Goal: Task Accomplishment & Management: Use online tool/utility

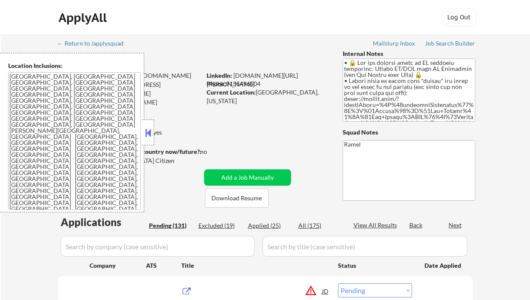
select select ""pending""
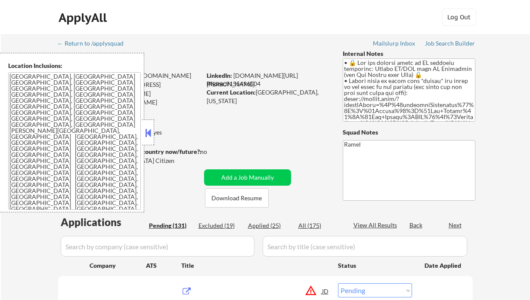
select select ""pending""
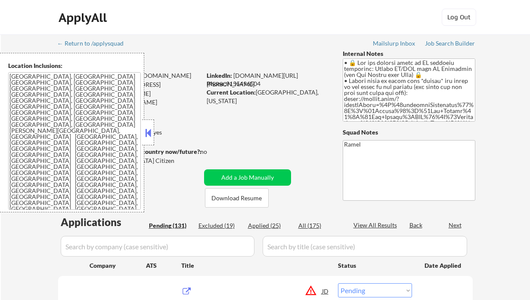
select select ""pending""
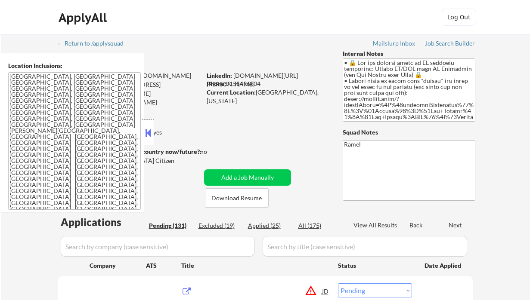
select select ""pending""
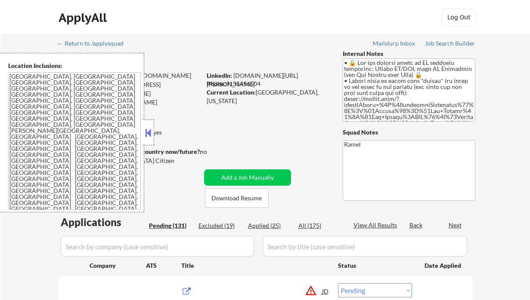
select select ""pending""
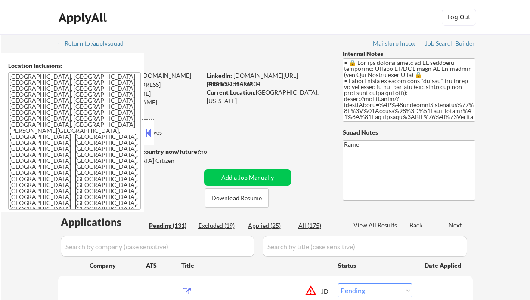
select select ""pending""
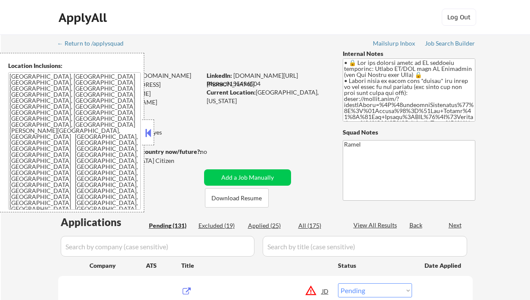
select select ""pending""
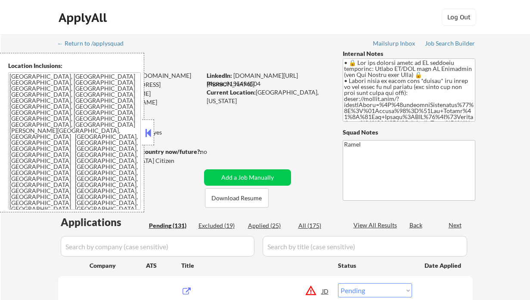
select select ""pending""
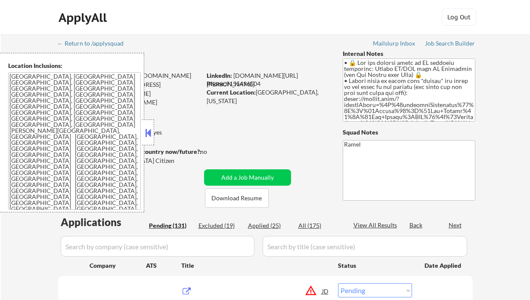
select select ""pending""
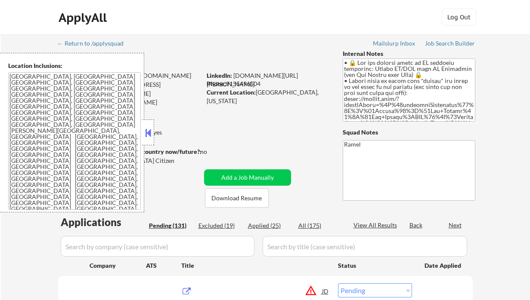
select select ""pending""
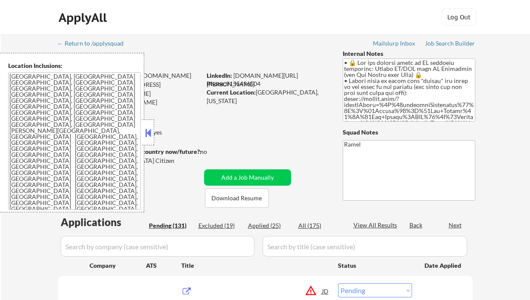
select select ""pending""
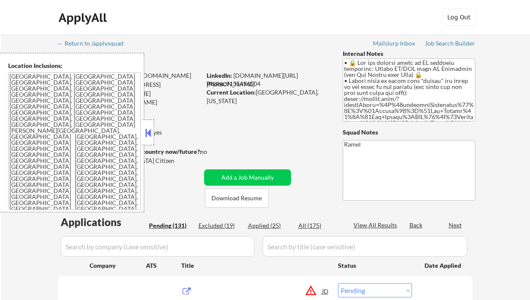
select select ""pending""
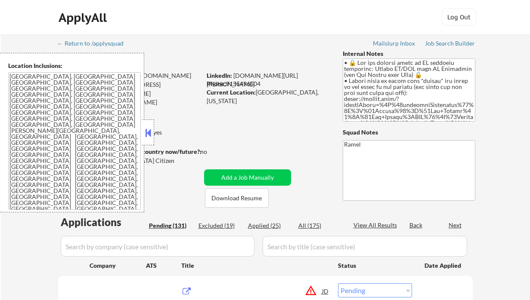
select select ""pending""
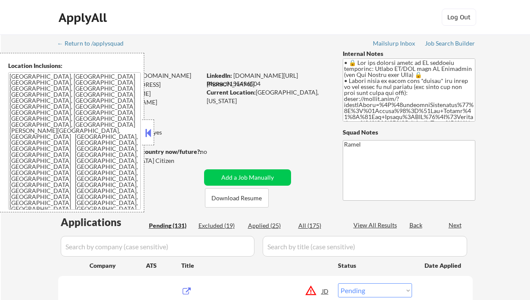
select select ""pending""
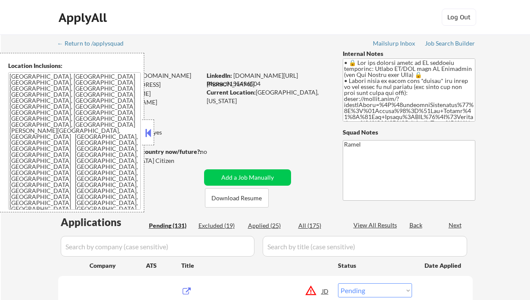
select select ""pending""
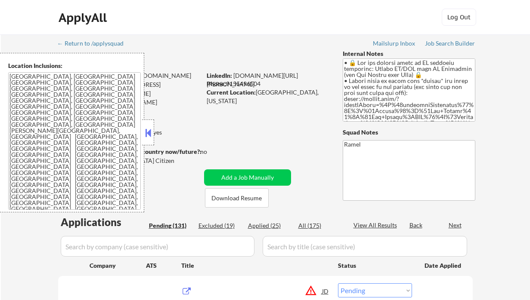
select select ""pending""
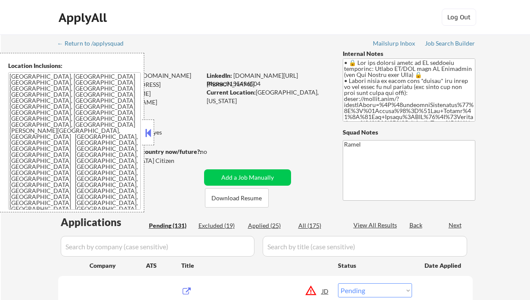
select select ""pending""
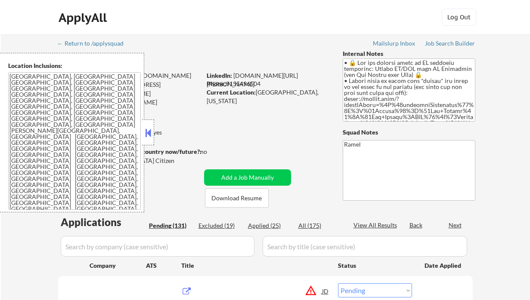
select select ""pending""
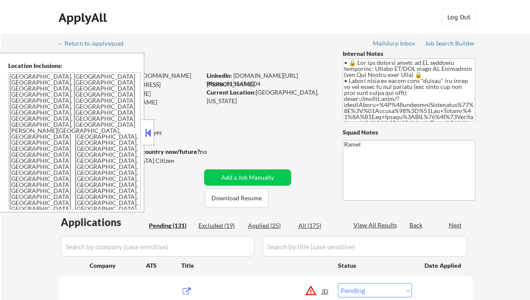
select select ""pending""
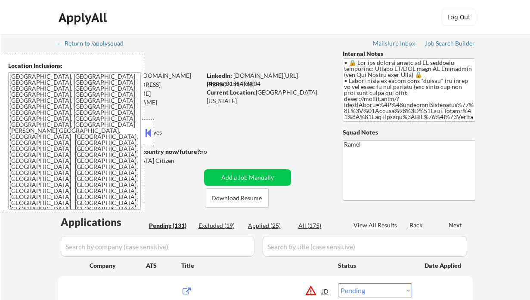
select select ""pending""
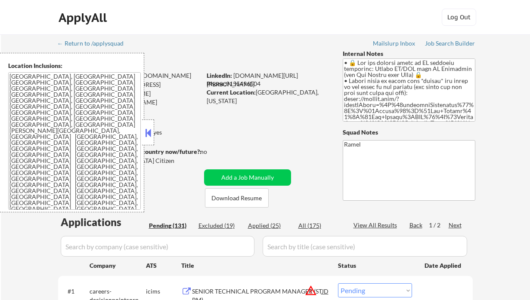
drag, startPoint x: 145, startPoint y: 131, endPoint x: 164, endPoint y: 132, distance: 19.4
click at [145, 131] on button at bounding box center [147, 132] width 9 height 13
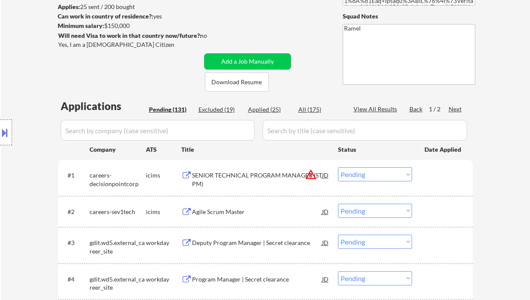
scroll to position [172, 0]
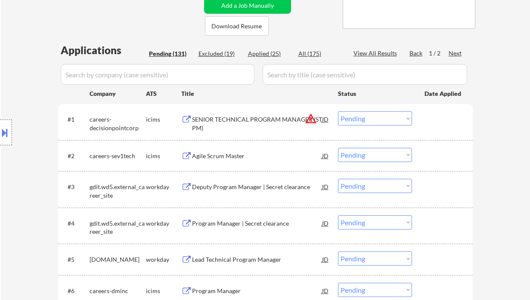
click at [356, 183] on select "Choose an option... Pending Applied Excluded (Questions) Excluded (Expired) Exc…" at bounding box center [375, 186] width 74 height 14
click at [338, 179] on select "Choose an option... Pending Applied Excluded (Questions) Excluded (Expired) Exc…" at bounding box center [375, 186] width 74 height 14
select select ""pending""
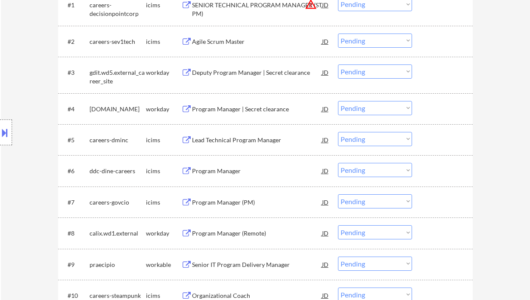
scroll to position [114, 0]
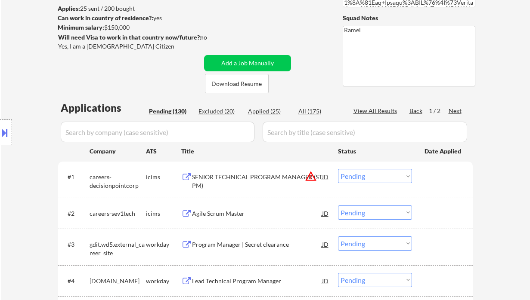
click at [455, 111] on div "Next" at bounding box center [455, 111] width 14 height 9
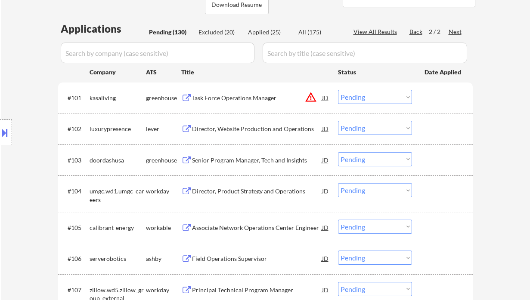
scroll to position [229, 0]
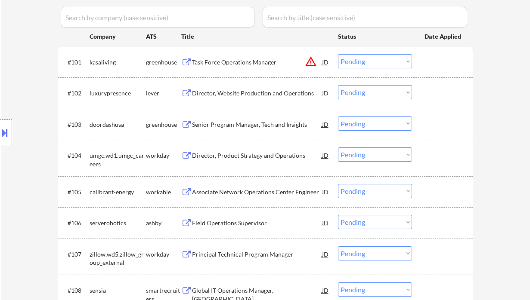
click at [235, 91] on div "Director, Website Production and Operations" at bounding box center [257, 93] width 130 height 9
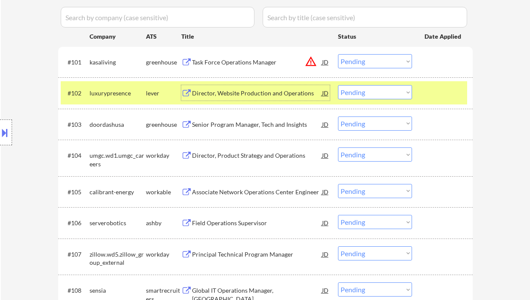
click at [366, 84] on div "#102 luxurypresence lever Director, Website Production and Operations JD Choose…" at bounding box center [264, 92] width 406 height 23
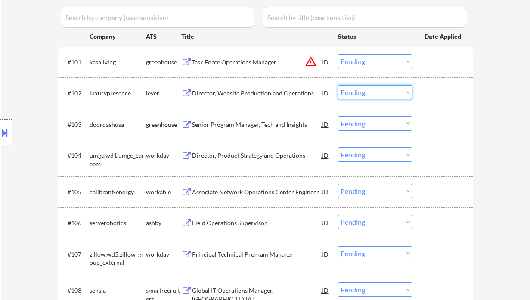
click at [366, 93] on select "Choose an option... Pending Applied Excluded (Questions) Excluded (Expired) Exc…" at bounding box center [375, 92] width 74 height 14
click at [338, 85] on select "Choose an option... Pending Applied Excluded (Questions) Excluded (Expired) Exc…" at bounding box center [375, 92] width 74 height 14
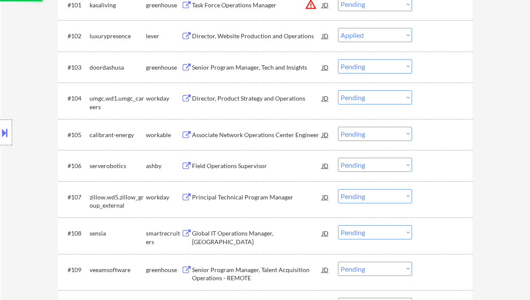
click at [243, 65] on div "Senior Program Manager, Tech and Insights" at bounding box center [257, 67] width 130 height 9
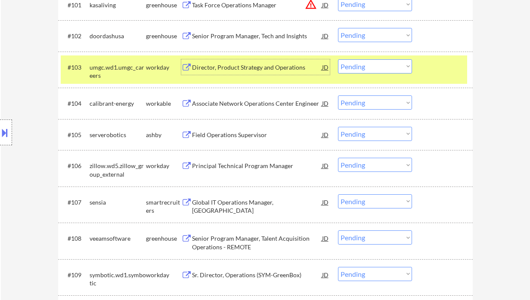
click at [368, 33] on select "Choose an option... Pending Applied Excluded (Questions) Excluded (Expired) Exc…" at bounding box center [375, 35] width 74 height 14
click at [338, 28] on select "Choose an option... Pending Applied Excluded (Questions) Excluded (Expired) Exc…" at bounding box center [375, 35] width 74 height 14
select select ""pending""
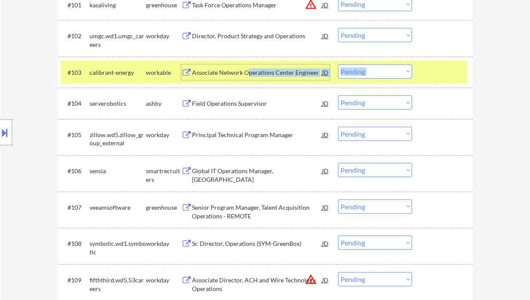
drag, startPoint x: 247, startPoint y: 75, endPoint x: 251, endPoint y: 64, distance: 11.8
click at [253, 60] on div "#103 calibrant-energy workable Associate Network Operations Center Engineer [PE…" at bounding box center [265, 72] width 414 height 31
click at [234, 75] on div "Associate Network Operations Center Engineer" at bounding box center [257, 72] width 130 height 9
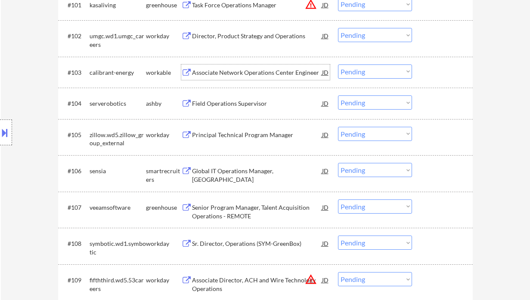
click at [358, 71] on select "Choose an option... Pending Applied Excluded (Questions) Excluded (Expired) Exc…" at bounding box center [375, 72] width 74 height 14
click at [338, 65] on select "Choose an option... Pending Applied Excluded (Questions) Excluded (Expired) Exc…" at bounding box center [375, 72] width 74 height 14
click at [227, 173] on div "Global IT Operations Manager, [GEOGRAPHIC_DATA]" at bounding box center [257, 175] width 130 height 17
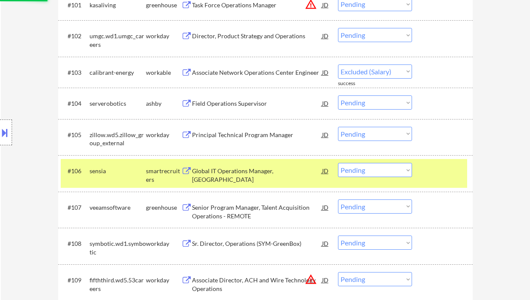
select select ""pending""
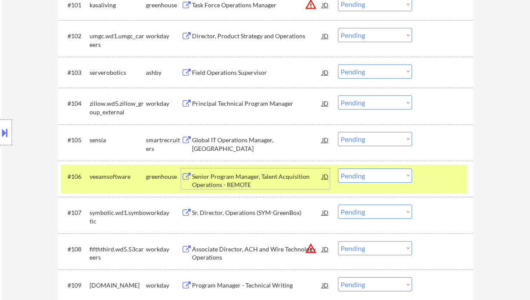
drag, startPoint x: 355, startPoint y: 137, endPoint x: 364, endPoint y: 145, distance: 12.2
click at [355, 137] on select "Choose an option... Pending Applied Excluded (Questions) Excluded (Expired) Exc…" at bounding box center [375, 139] width 74 height 14
click at [338, 132] on select "Choose an option... Pending Applied Excluded (Questions) Excluded (Expired) Exc…" at bounding box center [375, 139] width 74 height 14
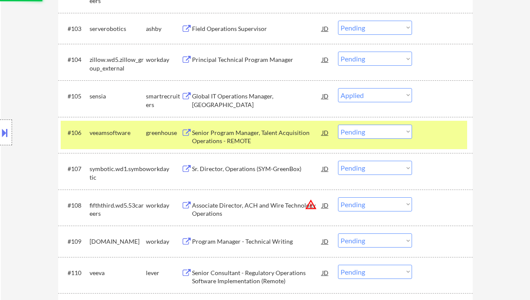
scroll to position [344, 0]
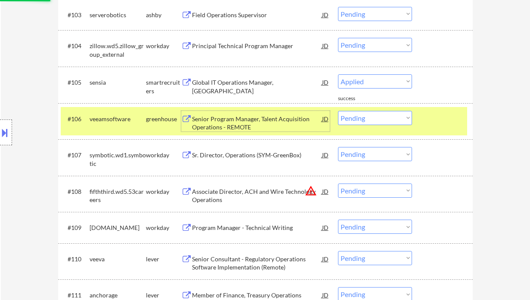
click at [258, 126] on div "Senior Program Manager, Talent Acquisition Operations - REMOTE" at bounding box center [257, 123] width 130 height 17
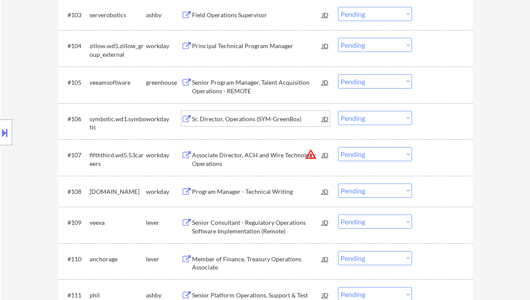
click at [372, 82] on select "Choose an option... Pending Applied Excluded (Questions) Excluded (Expired) Exc…" at bounding box center [375, 81] width 74 height 14
click at [338, 74] on select "Choose an option... Pending Applied Excluded (Questions) Excluded (Expired) Exc…" at bounding box center [375, 81] width 74 height 14
select select ""pending""
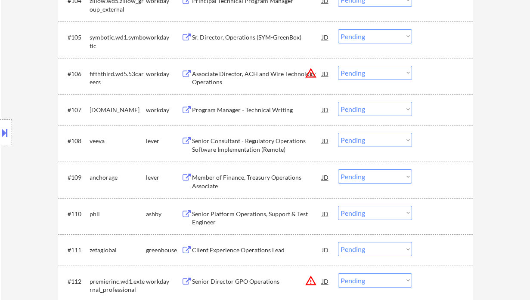
scroll to position [401, 0]
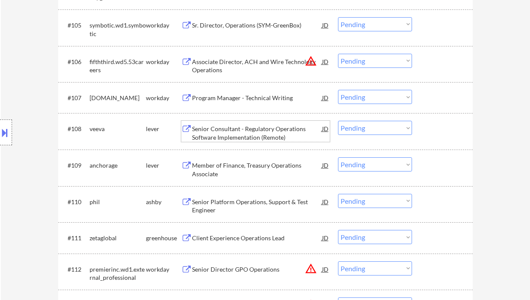
click at [222, 134] on div "Senior Consultant - Regulatory Operations Software Implementation (Remote)" at bounding box center [257, 133] width 130 height 17
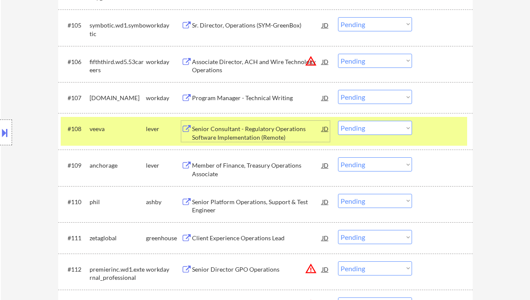
click at [226, 170] on div "Member of Finance, Treasury Operations Associate" at bounding box center [257, 169] width 130 height 17
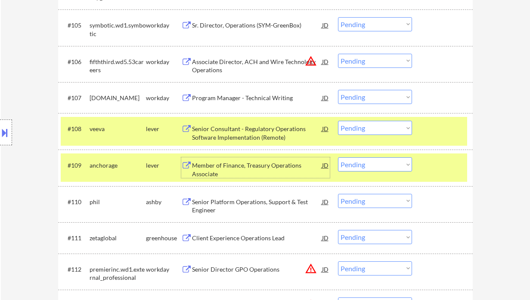
click at [370, 169] on select "Choose an option... Pending Applied Excluded (Questions) Excluded (Expired) Exc…" at bounding box center [375, 164] width 74 height 14
click at [338, 157] on select "Choose an option... Pending Applied Excluded (Questions) Excluded (Expired) Exc…" at bounding box center [375, 164] width 74 height 14
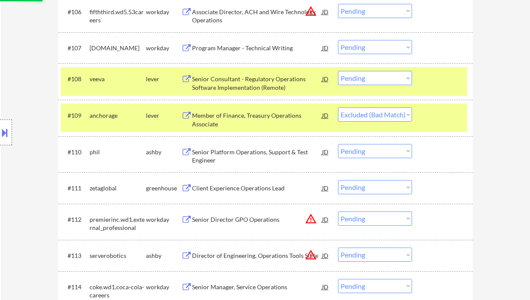
scroll to position [459, 0]
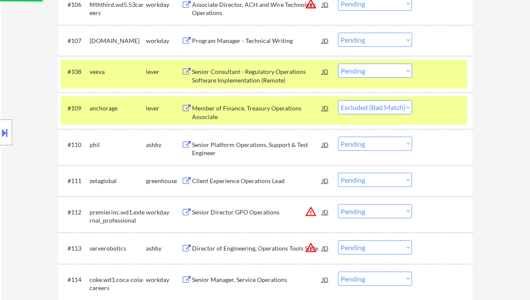
click at [238, 148] on div "Senior Platform Operations, Support & Test Engineer" at bounding box center [257, 149] width 130 height 17
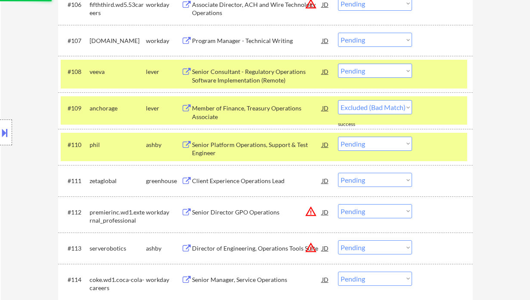
select select ""pending""
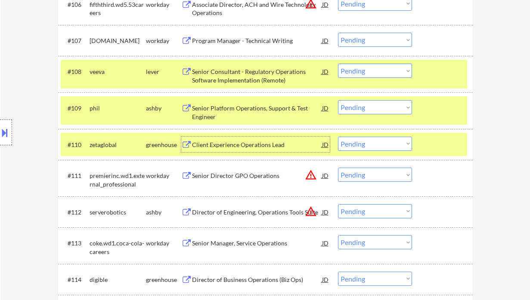
click at [263, 147] on div "Client Experience Operations Lead" at bounding box center [257, 145] width 130 height 9
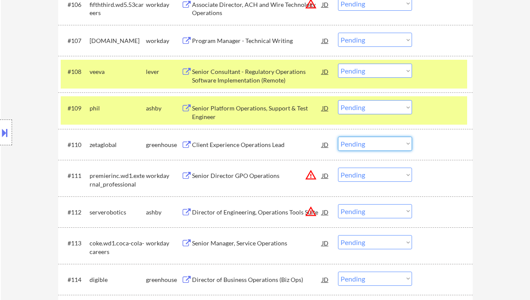
click at [372, 145] on select "Choose an option... Pending Applied Excluded (Questions) Excluded (Expired) Exc…" at bounding box center [375, 144] width 74 height 14
click at [338, 137] on select "Choose an option... Pending Applied Excluded (Questions) Excluded (Expired) Exc…" at bounding box center [375, 144] width 74 height 14
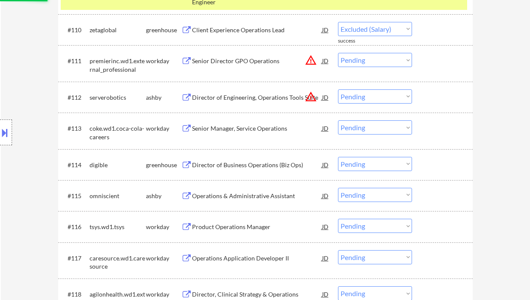
select select ""pending""
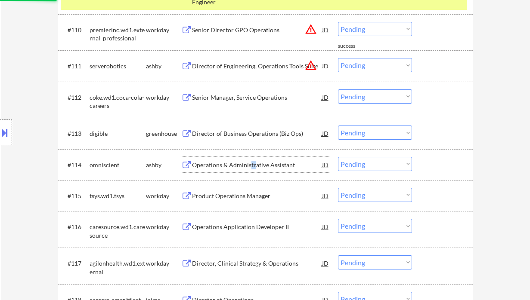
click at [253, 167] on div "Operations & Administrative Assistant" at bounding box center [257, 164] width 130 height 15
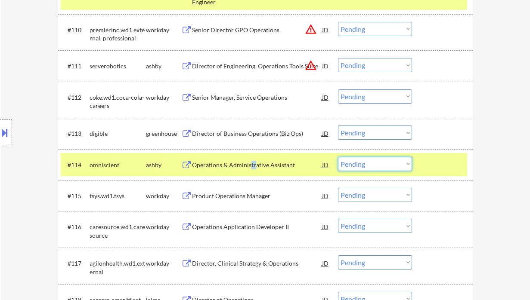
click at [361, 164] on select "Choose an option... Pending Applied Excluded (Questions) Excluded (Expired) Exc…" at bounding box center [375, 164] width 74 height 14
click at [338, 157] on select "Choose an option... Pending Applied Excluded (Questions) Excluded (Expired) Exc…" at bounding box center [375, 164] width 74 height 14
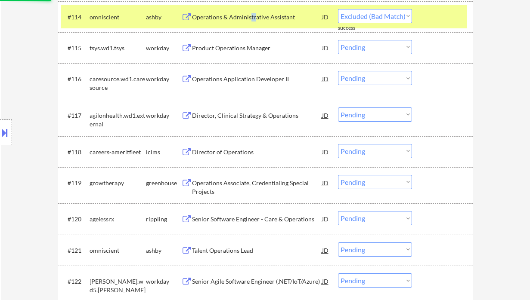
select select ""pending""
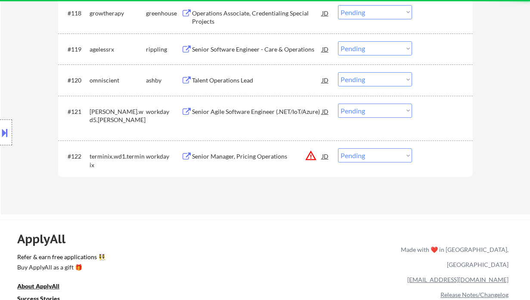
scroll to position [803, 0]
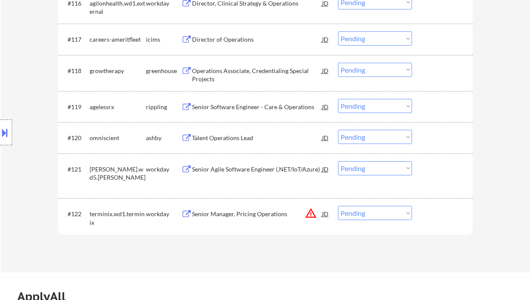
click at [237, 138] on div "Talent Operations Lead" at bounding box center [257, 138] width 130 height 9
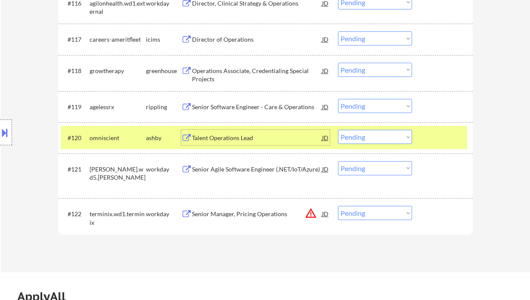
click at [363, 139] on select "Choose an option... Pending Applied Excluded (Questions) Excluded (Expired) Exc…" at bounding box center [375, 137] width 74 height 14
click at [338, 130] on select "Choose an option... Pending Applied Excluded (Questions) Excluded (Expired) Exc…" at bounding box center [375, 137] width 74 height 14
click at [235, 107] on div "Senior Software Engineer - Care & Operations" at bounding box center [257, 107] width 130 height 9
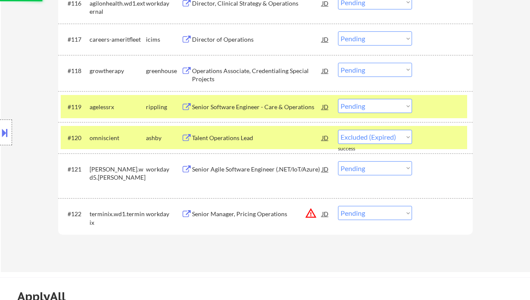
select select ""pending""
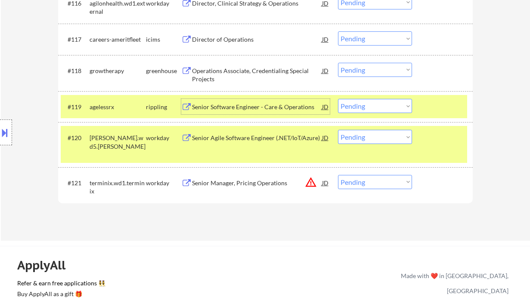
drag, startPoint x: 360, startPoint y: 108, endPoint x: 364, endPoint y: 112, distance: 5.5
click at [360, 108] on select "Choose an option... Pending Applied Excluded (Questions) Excluded (Expired) Exc…" at bounding box center [375, 106] width 74 height 14
click at [338, 99] on select "Choose an option... Pending Applied Excluded (Questions) Excluded (Expired) Exc…" at bounding box center [375, 106] width 74 height 14
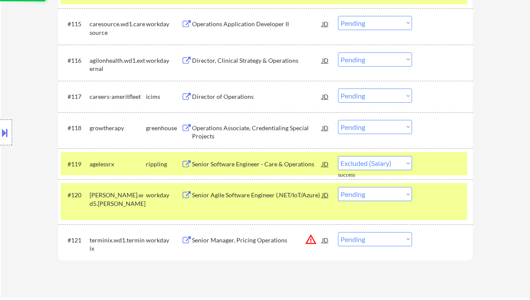
click at [255, 127] on div "Operations Associate, Credentialing Special Projects" at bounding box center [257, 132] width 130 height 17
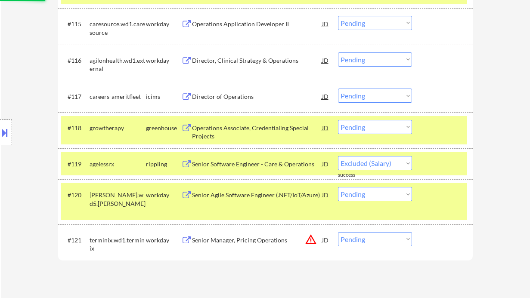
select select ""pending""
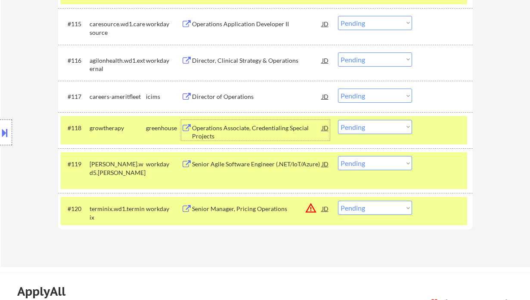
drag, startPoint x: 370, startPoint y: 127, endPoint x: 378, endPoint y: 133, distance: 9.6
click at [370, 127] on select "Choose an option... Pending Applied Excluded (Questions) Excluded (Expired) Exc…" at bounding box center [375, 127] width 74 height 14
click at [338, 120] on select "Choose an option... Pending Applied Excluded (Questions) Excluded (Expired) Exc…" at bounding box center [375, 127] width 74 height 14
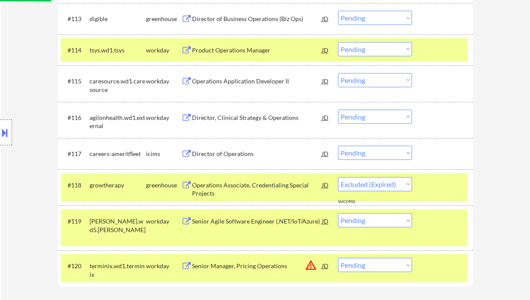
select select ""pending""
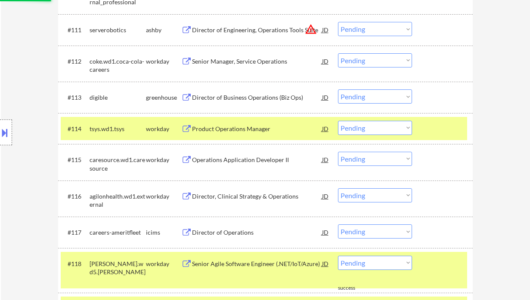
scroll to position [516, 0]
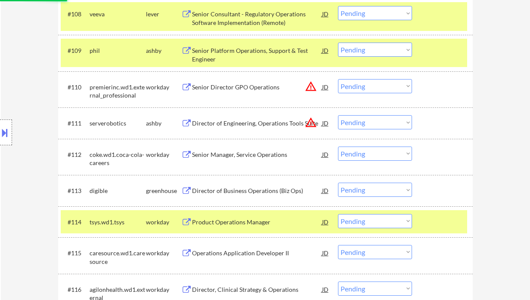
click at [225, 191] on div "Director of Business Operations (Biz Ops)" at bounding box center [257, 191] width 130 height 9
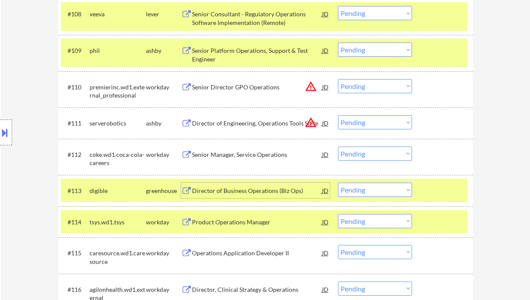
scroll to position [573, 0]
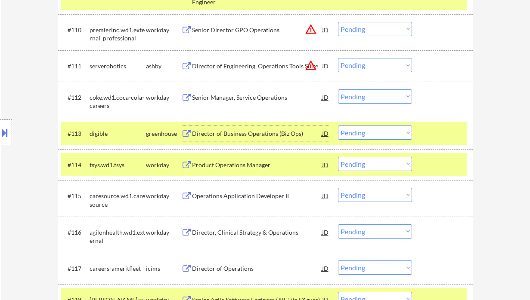
click at [374, 129] on select "Choose an option... Pending Applied Excluded (Questions) Excluded (Expired) Exc…" at bounding box center [375, 133] width 74 height 14
click at [338, 126] on select "Choose an option... Pending Applied Excluded (Questions) Excluded (Expired) Exc…" at bounding box center [375, 133] width 74 height 14
select select ""pending""
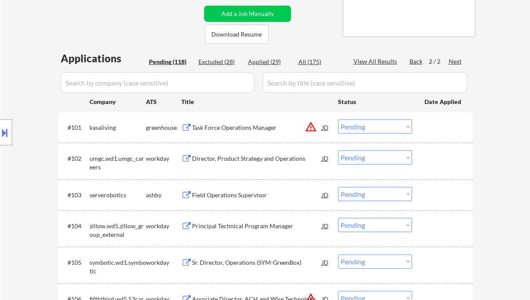
scroll to position [172, 0]
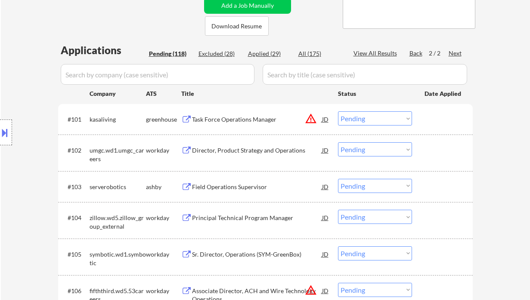
click at [233, 191] on div "Field Operations Supervisor" at bounding box center [257, 186] width 130 height 15
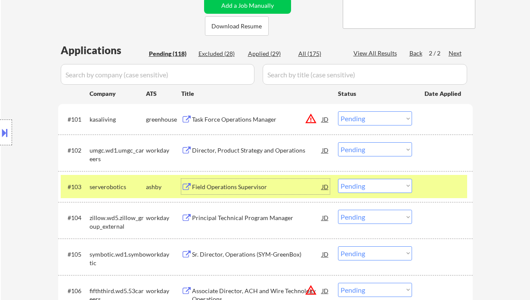
click at [371, 189] on select "Choose an option... Pending Applied Excluded (Questions) Excluded (Expired) Exc…" at bounding box center [375, 186] width 74 height 14
click at [338, 179] on select "Choose an option... Pending Applied Excluded (Questions) Excluded (Expired) Exc…" at bounding box center [375, 186] width 74 height 14
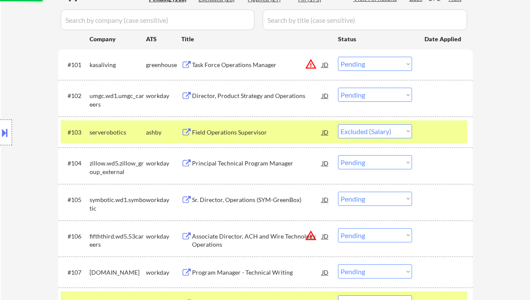
scroll to position [229, 0]
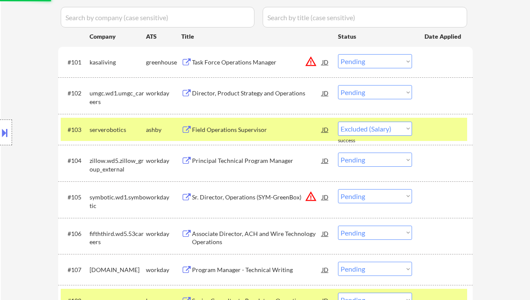
select select ""pending""
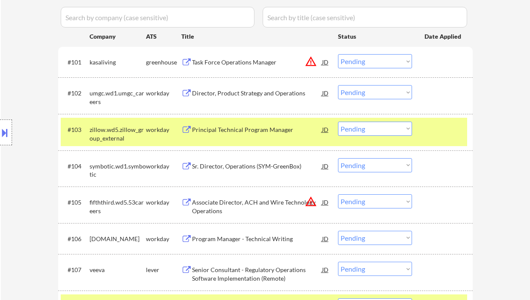
scroll to position [287, 0]
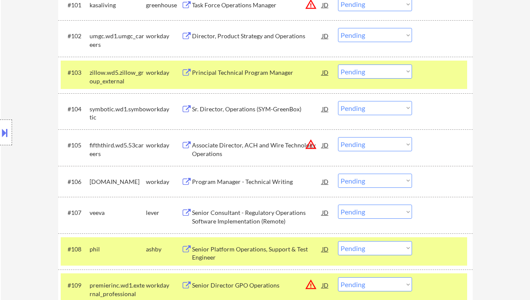
click at [241, 218] on div "Senior Consultant - Regulatory Operations Software Implementation (Remote)" at bounding box center [257, 217] width 130 height 17
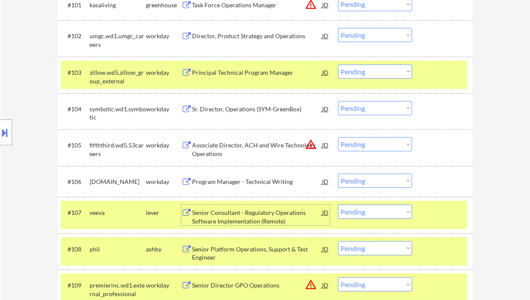
scroll to position [344, 0]
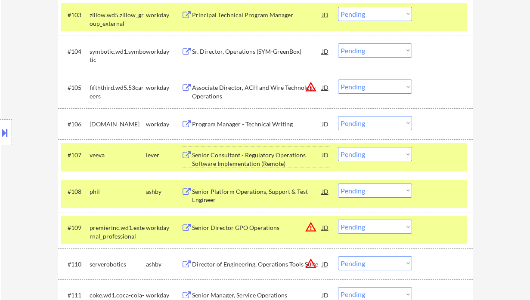
click at [234, 194] on div "Senior Platform Operations, Support & Test Engineer" at bounding box center [257, 196] width 130 height 17
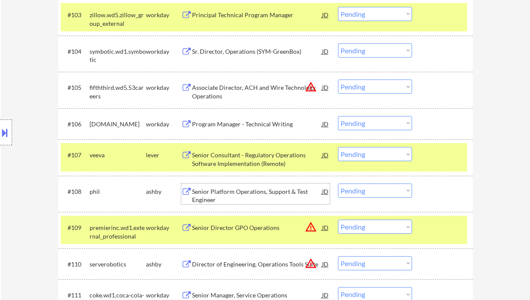
click at [373, 195] on select "Choose an option... Pending Applied Excluded (Questions) Excluded (Expired) Exc…" at bounding box center [375, 191] width 74 height 14
click at [338, 184] on select "Choose an option... Pending Applied Excluded (Questions) Excluded (Expired) Exc…" at bounding box center [375, 191] width 74 height 14
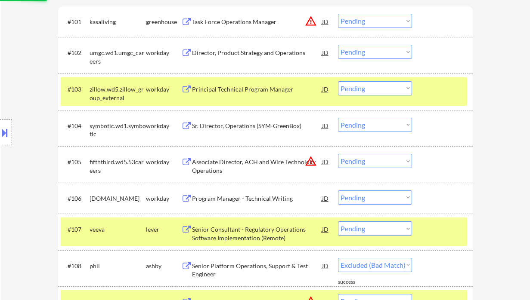
scroll to position [229, 0]
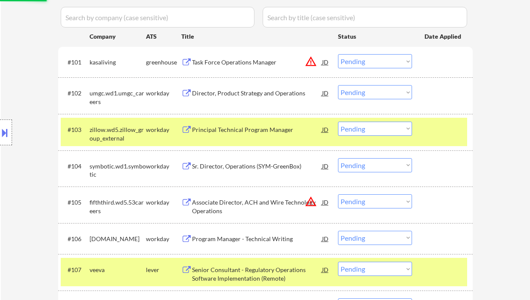
select select ""pending""
click at [214, 206] on div "Associate Director, ACH and Wire Technology Operations" at bounding box center [257, 206] width 130 height 17
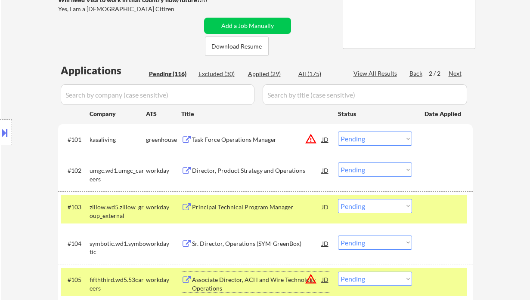
scroll to position [114, 0]
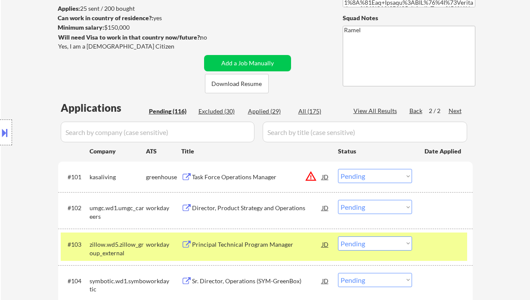
click at [373, 113] on div "View All Results" at bounding box center [376, 111] width 46 height 9
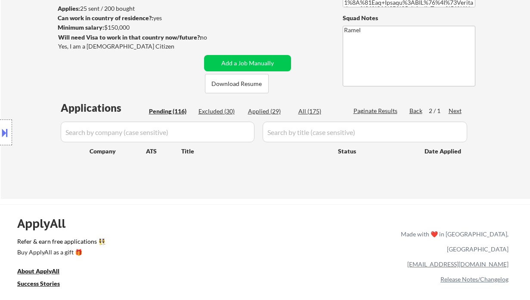
click at [177, 114] on div "Pending (116)" at bounding box center [170, 111] width 43 height 9
select select ""pending""
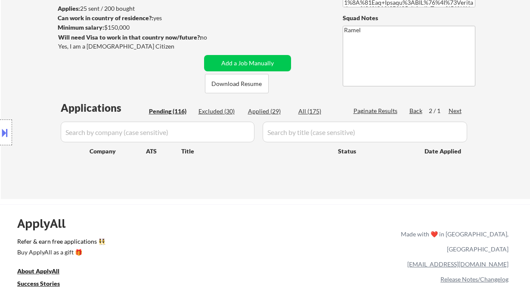
select select ""pending""
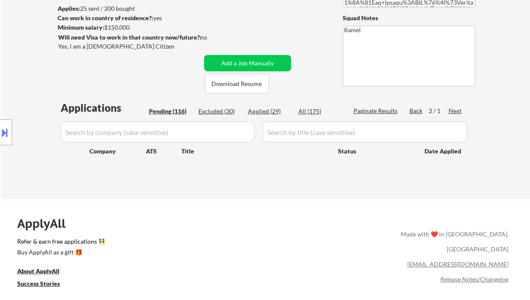
select select ""pending""
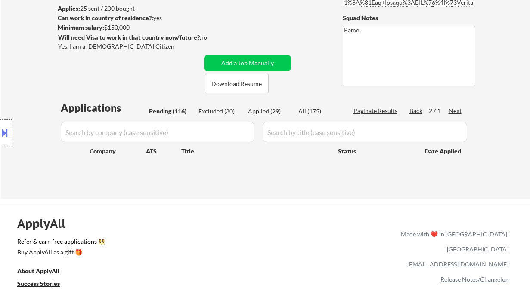
select select ""pending""
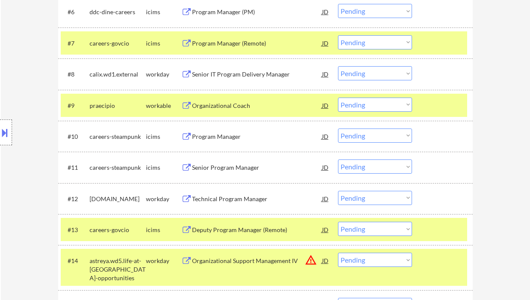
scroll to position [459, 0]
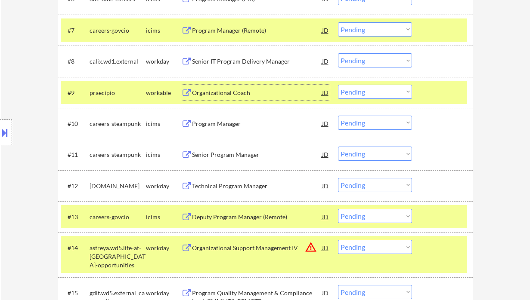
click at [228, 95] on div "Organizational Coach" at bounding box center [257, 93] width 130 height 9
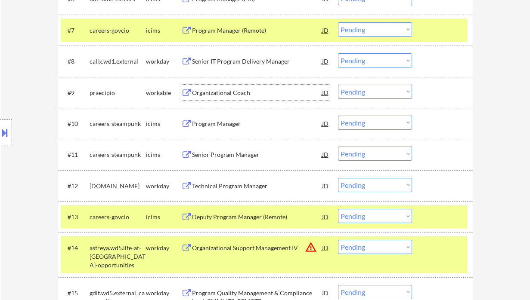
click at [392, 90] on select "Choose an option... Pending Applied Excluded (Questions) Excluded (Expired) Exc…" at bounding box center [375, 92] width 74 height 14
click at [338, 85] on select "Choose an option... Pending Applied Excluded (Questions) Excluded (Expired) Exc…" at bounding box center [375, 92] width 74 height 14
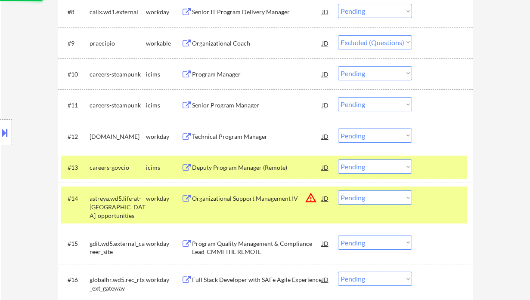
scroll to position [516, 0]
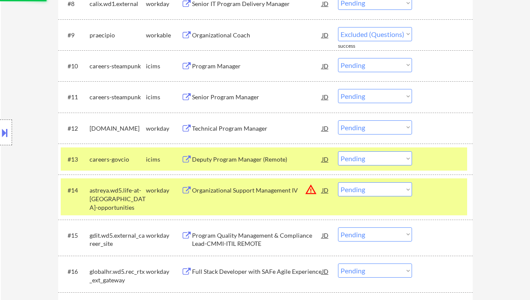
select select ""pending""
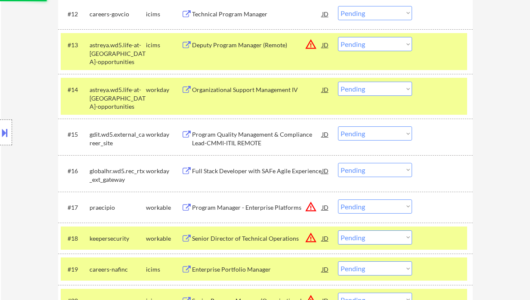
scroll to position [746, 0]
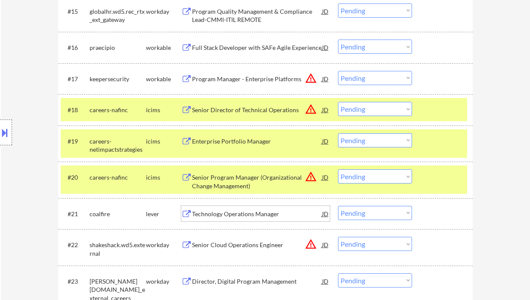
click at [244, 211] on div "Technology Operations Manager" at bounding box center [257, 214] width 130 height 9
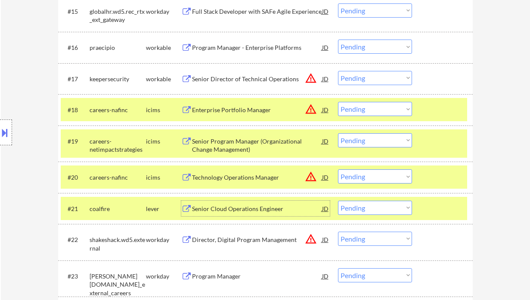
click at [364, 211] on select "Choose an option... Pending Applied Excluded (Questions) Excluded (Expired) Exc…" at bounding box center [375, 208] width 74 height 14
click at [338, 201] on select "Choose an option... Pending Applied Excluded (Questions) Excluded (Expired) Exc…" at bounding box center [375, 208] width 74 height 14
select select ""pending""
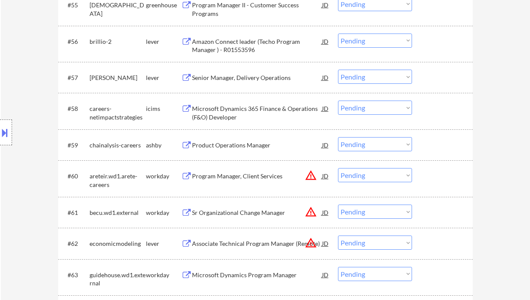
scroll to position [2122, 0]
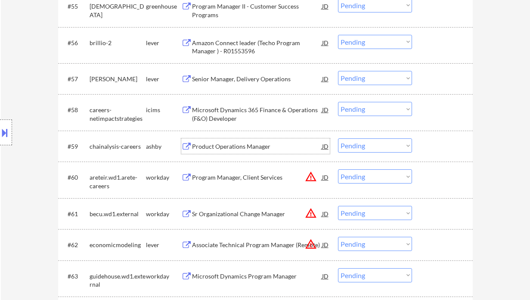
click at [228, 148] on div "Product Operations Manager" at bounding box center [257, 146] width 130 height 9
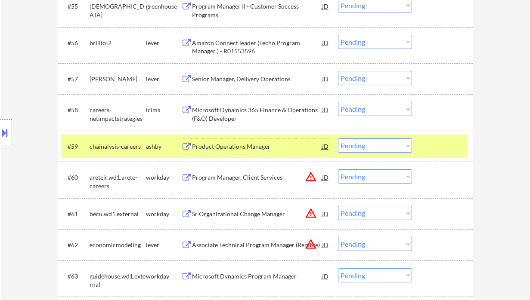
click at [365, 143] on select "Choose an option... Pending Applied Excluded (Questions) Excluded (Expired) Exc…" at bounding box center [375, 146] width 74 height 14
click at [338, 139] on select "Choose an option... Pending Applied Excluded (Questions) Excluded (Expired) Exc…" at bounding box center [375, 146] width 74 height 14
click at [247, 78] on div "Senior Manager, Delivery Operations" at bounding box center [257, 79] width 130 height 9
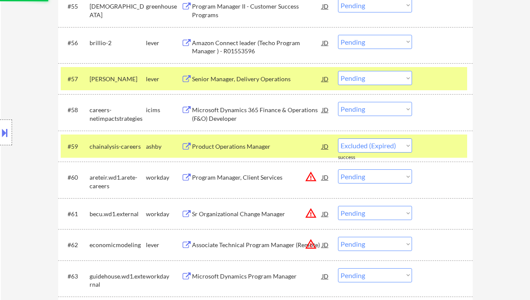
select select ""pending""
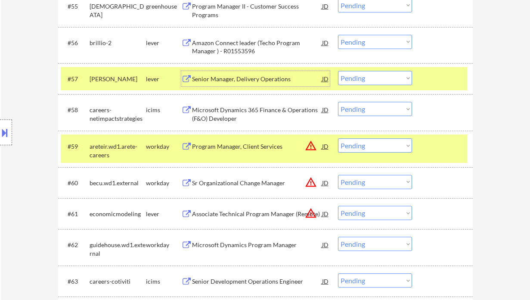
click at [372, 83] on select "Choose an option... Pending Applied Excluded (Questions) Excluded (Expired) Exc…" at bounding box center [375, 78] width 74 height 14
click at [338, 71] on select "Choose an option... Pending Applied Excluded (Questions) Excluded (Expired) Exc…" at bounding box center [375, 78] width 74 height 14
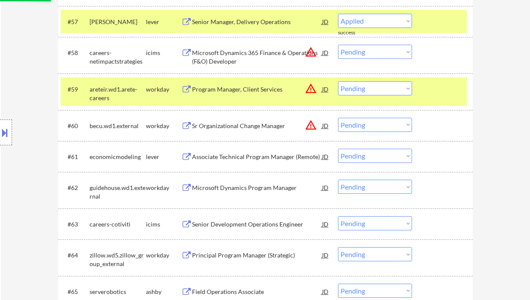
select select ""pending""
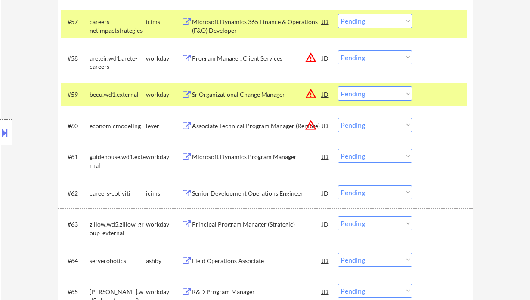
click at [234, 129] on div "Associate Technical Program Manager (Remote)" at bounding box center [257, 126] width 130 height 9
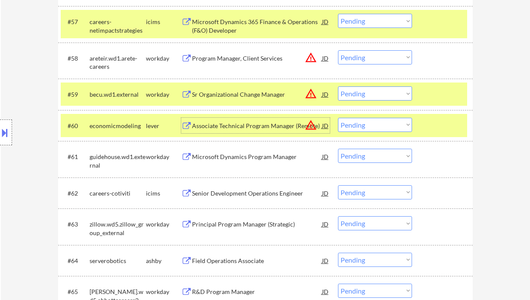
click at [222, 125] on div "Associate Technical Program Manager (Remote)" at bounding box center [257, 126] width 130 height 9
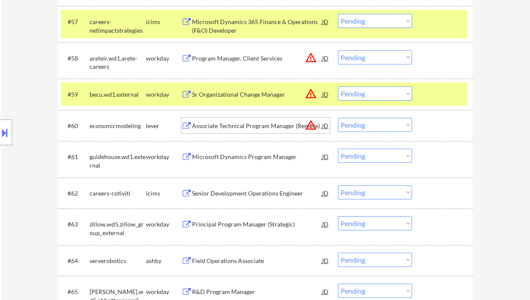
click at [377, 127] on select "Choose an option... Pending Applied Excluded (Questions) Excluded (Expired) Exc…" at bounding box center [375, 125] width 74 height 14
click at [338, 118] on select "Choose an option... Pending Applied Excluded (Questions) Excluded (Expired) Exc…" at bounding box center [375, 125] width 74 height 14
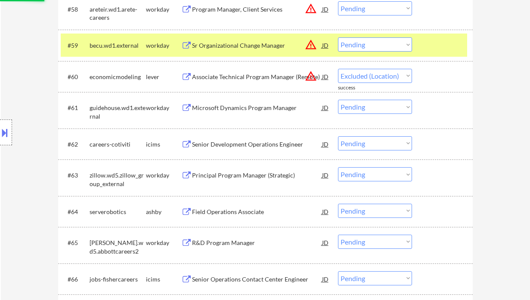
scroll to position [2237, 0]
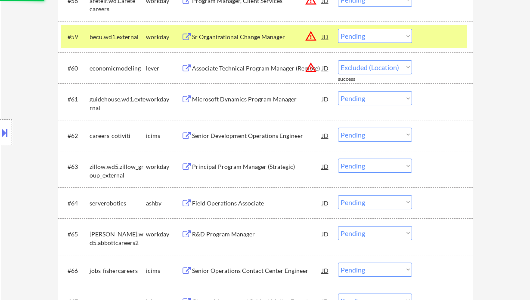
select select ""pending""
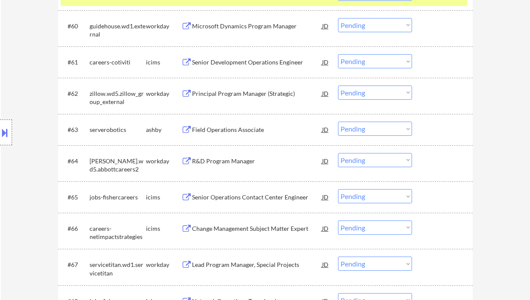
scroll to position [2294, 0]
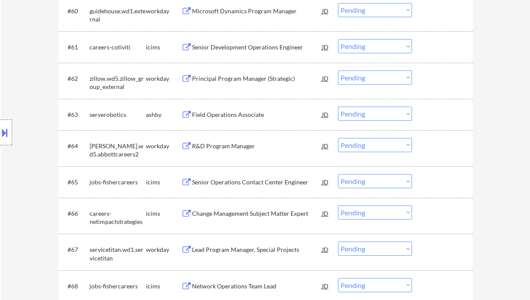
click at [246, 117] on div "Field Operations Associate" at bounding box center [257, 115] width 130 height 9
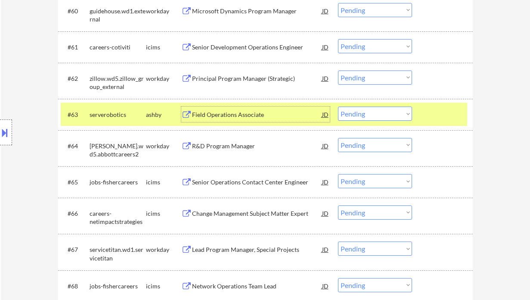
click at [358, 117] on select "Choose an option... Pending Applied Excluded (Questions) Excluded (Expired) Exc…" at bounding box center [375, 114] width 74 height 14
click at [338, 107] on select "Choose an option... Pending Applied Excluded (Questions) Excluded (Expired) Exc…" at bounding box center [375, 114] width 74 height 14
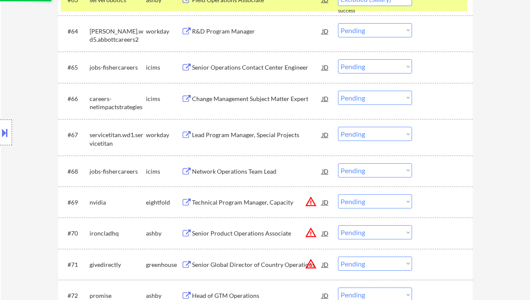
select select ""pending""
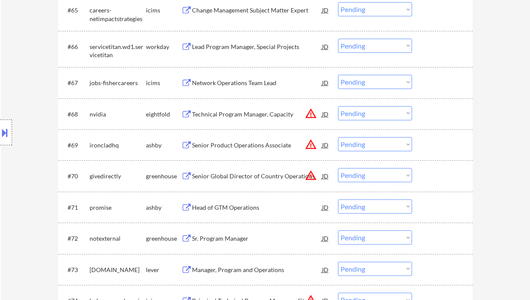
scroll to position [2524, 0]
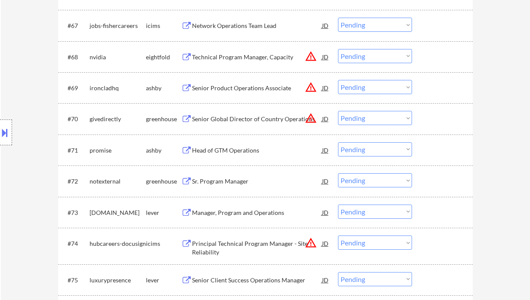
click at [230, 151] on div "Head of GTM Operations" at bounding box center [257, 150] width 130 height 9
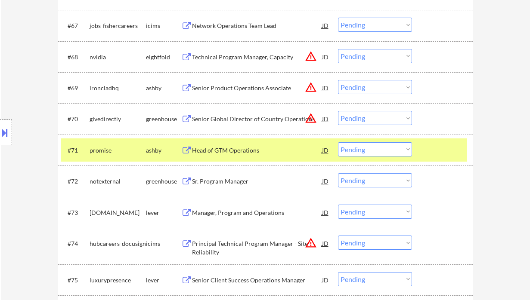
click at [324, 154] on div "JD" at bounding box center [325, 149] width 9 height 15
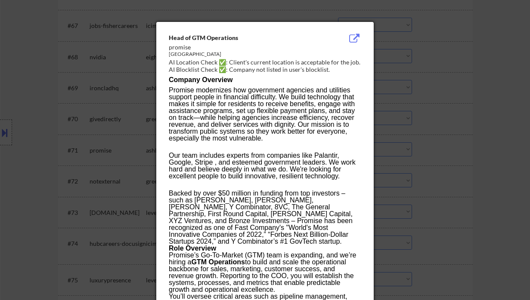
click at [457, 150] on div at bounding box center [265, 150] width 530 height 300
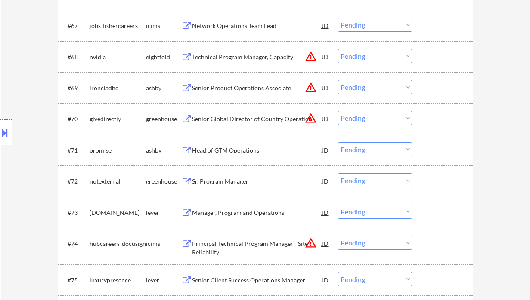
click at [390, 148] on select "Choose an option... Pending Applied Excluded (Questions) Excluded (Expired) Exc…" at bounding box center [375, 149] width 74 height 14
click at [338, 142] on select "Choose an option... Pending Applied Excluded (Questions) Excluded (Expired) Exc…" at bounding box center [375, 149] width 74 height 14
click at [225, 183] on div "Sr. Program Manager" at bounding box center [257, 181] width 130 height 9
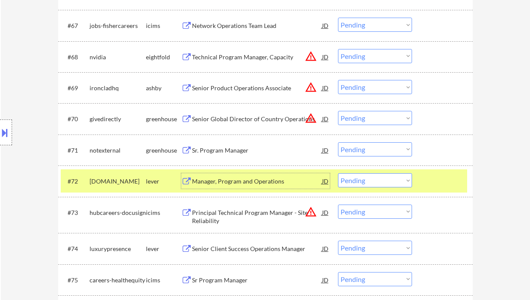
click at [380, 150] on select "Choose an option... Pending Applied Excluded (Questions) Excluded (Expired) Exc…" at bounding box center [375, 149] width 74 height 14
click at [338, 142] on select "Choose an option... Pending Applied Excluded (Questions) Excluded (Expired) Exc…" at bounding box center [375, 149] width 74 height 14
click at [257, 182] on div "Manager, Program and Operations" at bounding box center [257, 181] width 130 height 9
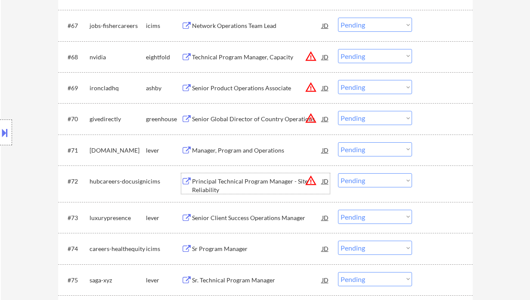
drag, startPoint x: 363, startPoint y: 147, endPoint x: 367, endPoint y: 151, distance: 5.5
click at [363, 147] on select "Choose an option... Pending Applied Excluded (Questions) Excluded (Expired) Exc…" at bounding box center [375, 149] width 74 height 14
click at [338, 142] on select "Choose an option... Pending Applied Excluded (Questions) Excluded (Expired) Exc…" at bounding box center [375, 149] width 74 height 14
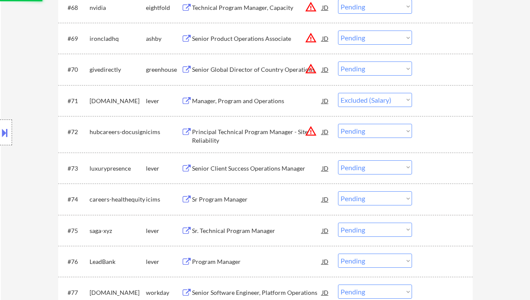
scroll to position [2581, 0]
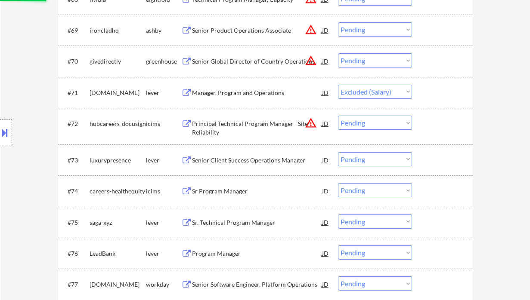
click at [284, 162] on div "Senior Client Success Operations Manager" at bounding box center [257, 160] width 130 height 9
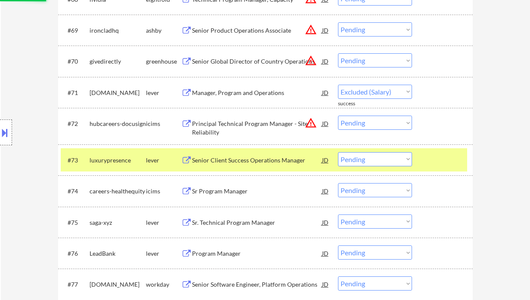
select select ""pending""
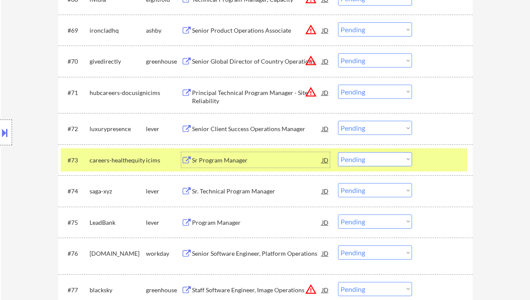
click at [384, 129] on select "Choose an option... Pending Applied Excluded (Questions) Excluded (Expired) Exc…" at bounding box center [375, 128] width 74 height 14
click at [338, 121] on select "Choose an option... Pending Applied Excluded (Questions) Excluded (Expired) Exc…" at bounding box center [375, 128] width 74 height 14
click at [241, 194] on div "Sr. Technical Program Manager" at bounding box center [257, 191] width 130 height 9
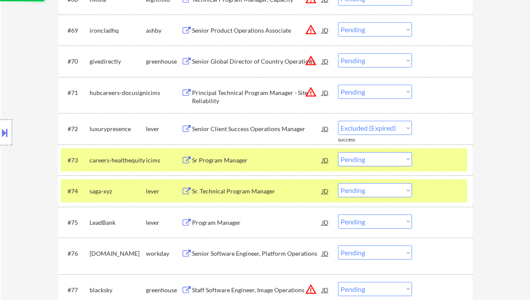
select select ""pending""
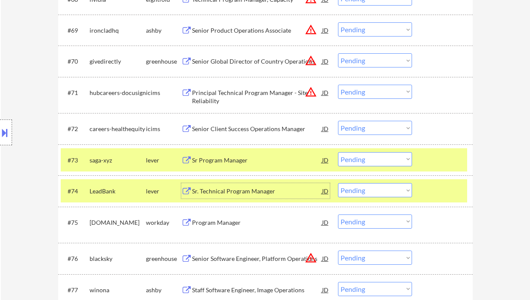
click at [366, 158] on select "Choose an option... Pending Applied Excluded (Questions) Excluded (Expired) Exc…" at bounding box center [375, 159] width 74 height 14
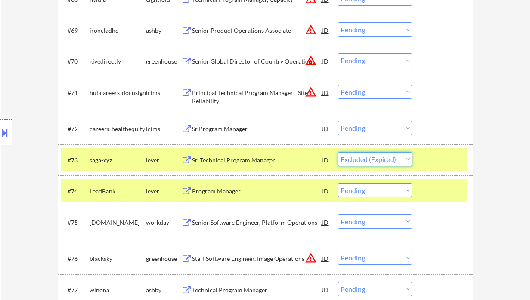
click at [338, 152] on select "Choose an option... Pending Applied Excluded (Questions) Excluded (Expired) Exc…" at bounding box center [375, 159] width 74 height 14
click at [233, 191] on div "Program Manager" at bounding box center [257, 191] width 130 height 9
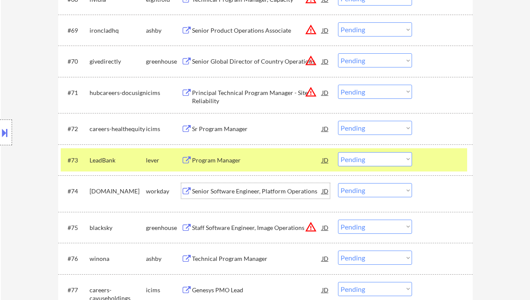
drag, startPoint x: 370, startPoint y: 161, endPoint x: 375, endPoint y: 166, distance: 6.7
click at [370, 161] on select "Choose an option... Pending Applied Excluded (Questions) Excluded (Expired) Exc…" at bounding box center [375, 159] width 74 height 14
click at [338, 152] on select "Choose an option... Pending Applied Excluded (Questions) Excluded (Expired) Exc…" at bounding box center [375, 159] width 74 height 14
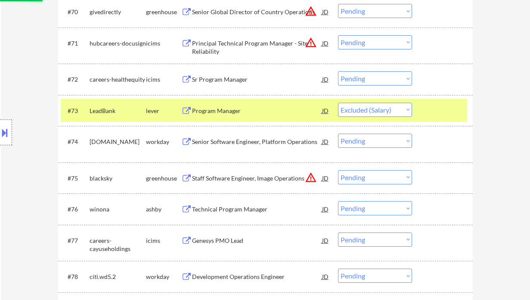
scroll to position [2639, 0]
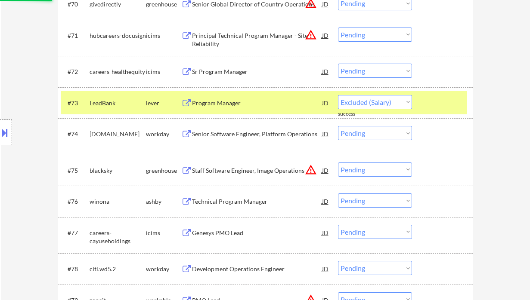
select select ""pending""
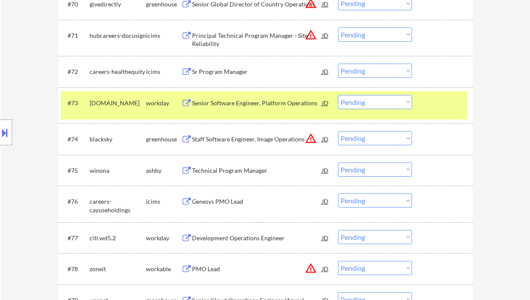
click at [254, 175] on div "Technical Program Manager" at bounding box center [257, 170] width 130 height 15
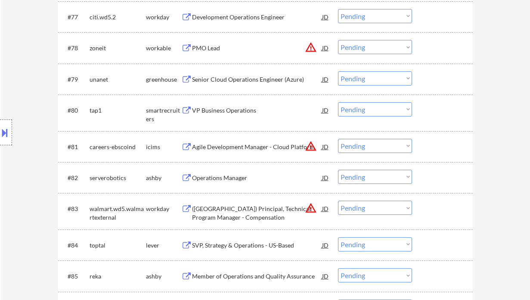
scroll to position [2868, 0]
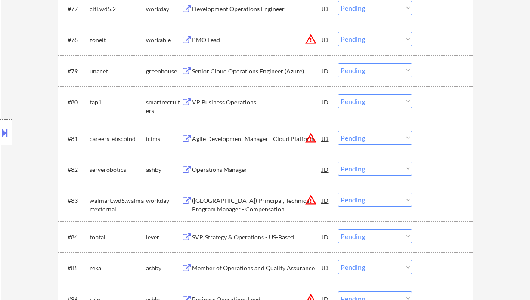
click at [222, 74] on div "Senior Cloud Operations Engineer (Azure)" at bounding box center [257, 71] width 130 height 9
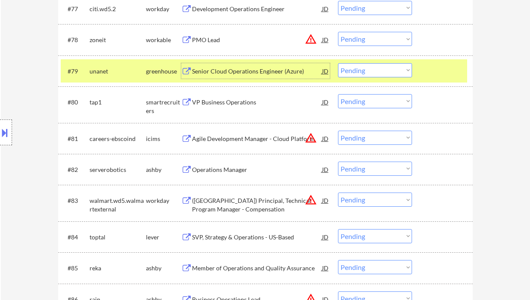
click at [389, 70] on select "Choose an option... Pending Applied Excluded (Questions) Excluded (Expired) Exc…" at bounding box center [375, 70] width 74 height 14
click at [338, 63] on select "Choose an option... Pending Applied Excluded (Questions) Excluded (Expired) Exc…" at bounding box center [375, 70] width 74 height 14
click at [229, 104] on div "VP Business Operations" at bounding box center [257, 102] width 130 height 9
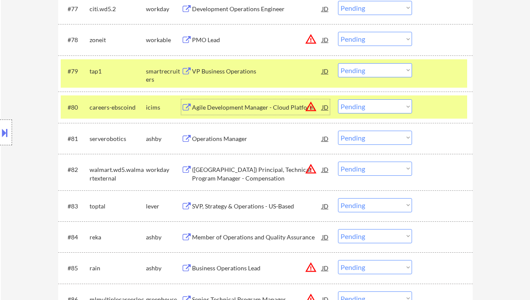
click at [377, 72] on select "Choose an option... Pending Applied Excluded (Questions) Excluded (Expired) Exc…" at bounding box center [375, 70] width 74 height 14
click at [338, 63] on select "Choose an option... Pending Applied Excluded (Questions) Excluded (Expired) Exc…" at bounding box center [375, 70] width 74 height 14
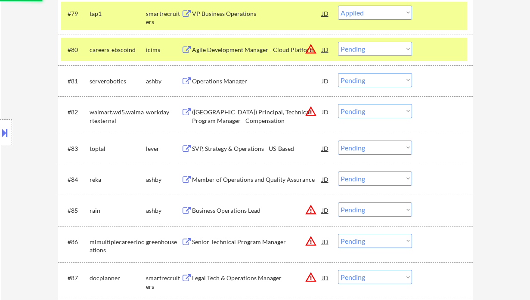
click at [220, 79] on div "Operations Manager" at bounding box center [257, 81] width 130 height 9
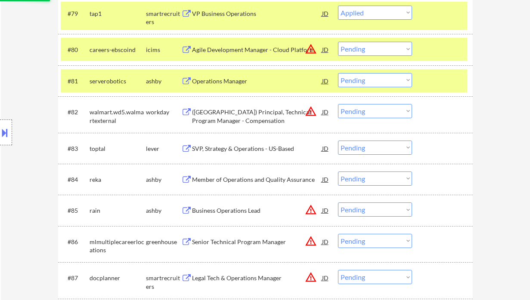
select select ""pending""
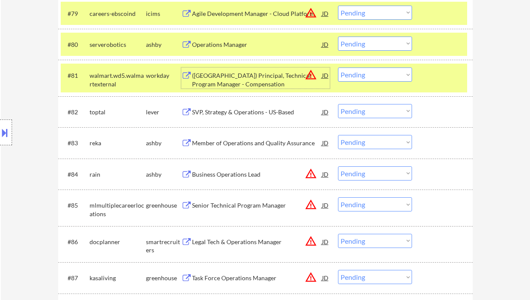
click at [371, 117] on select "Choose an option... Pending Applied Excluded (Questions) Excluded (Expired) Exc…" at bounding box center [375, 111] width 74 height 14
click at [338, 104] on select "Choose an option... Pending Applied Excluded (Questions) Excluded (Expired) Exc…" at bounding box center [375, 111] width 74 height 14
click at [253, 143] on div "Member of Operations and Quality Assurance" at bounding box center [257, 143] width 130 height 9
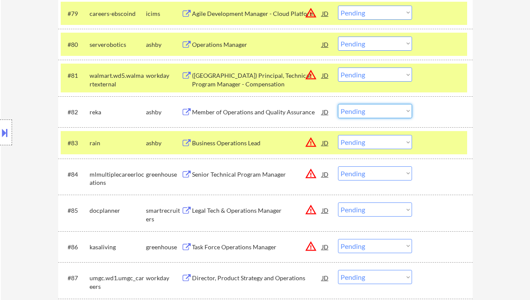
drag, startPoint x: 355, startPoint y: 112, endPoint x: 362, endPoint y: 118, distance: 8.8
click at [355, 112] on select "Choose an option... Pending Applied Excluded (Questions) Excluded (Expired) Exc…" at bounding box center [375, 111] width 74 height 14
click at [338, 104] on select "Choose an option... Pending Applied Excluded (Questions) Excluded (Expired) Exc…" at bounding box center [375, 111] width 74 height 14
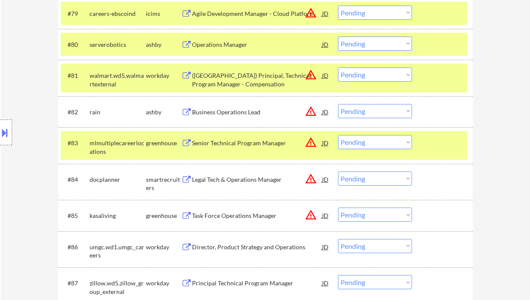
click at [228, 116] on div "Business Operations Lead" at bounding box center [257, 112] width 130 height 9
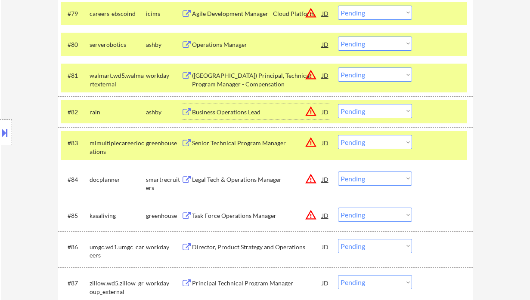
click at [355, 109] on select "Choose an option... Pending Applied Excluded (Questions) Excluded (Expired) Exc…" at bounding box center [375, 111] width 74 height 14
click at [338, 104] on select "Choose an option... Pending Applied Excluded (Questions) Excluded (Expired) Exc…" at bounding box center [375, 111] width 74 height 14
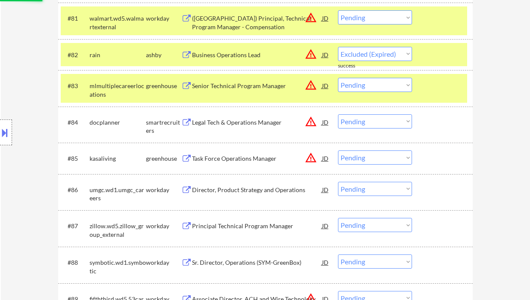
select select ""pending""
click at [240, 88] on div "Senior Technical Program Manager" at bounding box center [257, 86] width 130 height 9
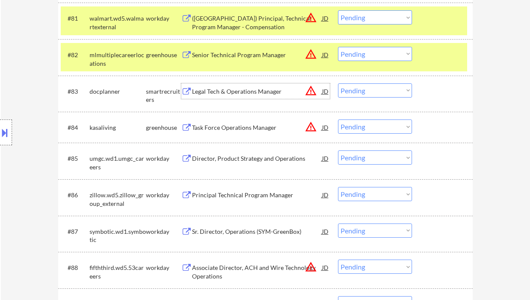
click at [361, 92] on select "Choose an option... Pending Applied Excluded (Questions) Excluded (Expired) Exc…" at bounding box center [375, 90] width 74 height 14
click at [338, 83] on select "Choose an option... Pending Applied Excluded (Questions) Excluded (Expired) Exc…" at bounding box center [375, 90] width 74 height 14
select select ""pending""
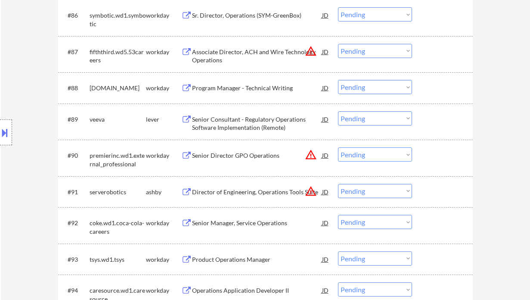
scroll to position [3155, 0]
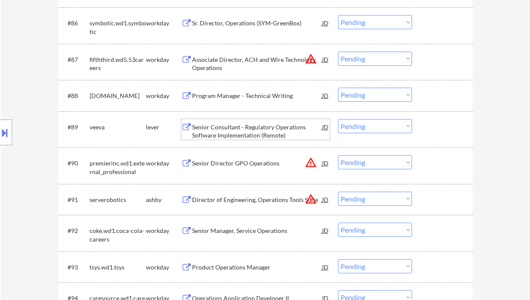
click at [225, 129] on div "Senior Consultant - Regulatory Operations Software Implementation (Remote)" at bounding box center [257, 131] width 130 height 17
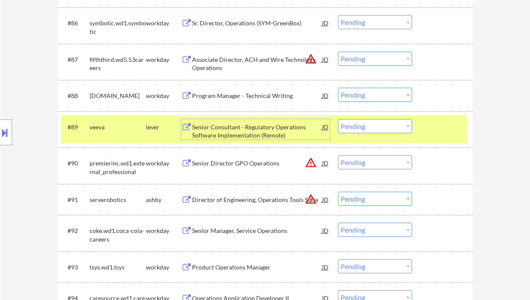
click at [365, 127] on select "Choose an option... Pending Applied Excluded (Questions) Excluded (Expired) Exc…" at bounding box center [375, 126] width 74 height 14
click at [338, 119] on select "Choose an option... Pending Applied Excluded (Questions) Excluded (Expired) Exc…" at bounding box center [375, 126] width 74 height 14
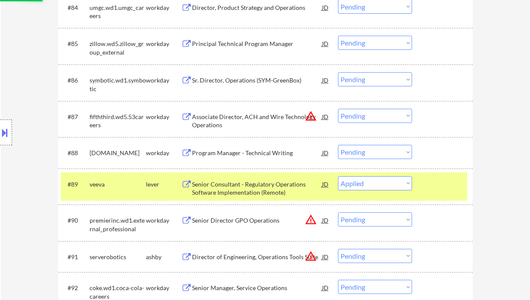
scroll to position [3212, 0]
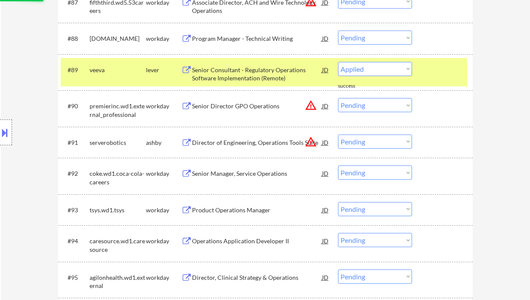
select select ""pending""
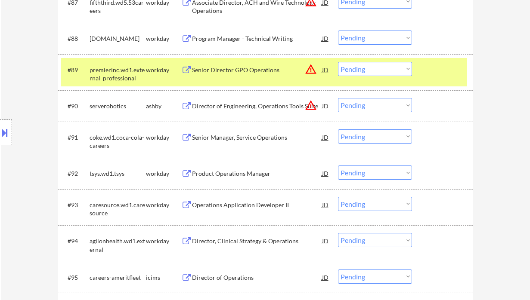
click at [234, 107] on div "Director of Engineering, Operations Tools Suite" at bounding box center [257, 106] width 130 height 9
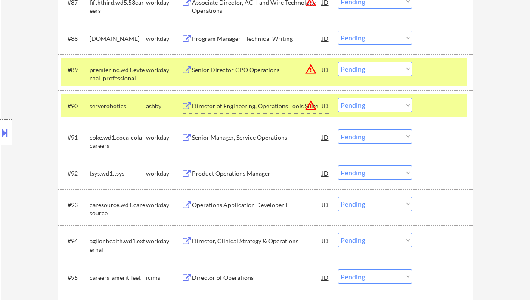
click at [382, 106] on select "Choose an option... Pending Applied Excluded (Questions) Excluded (Expired) Exc…" at bounding box center [375, 105] width 74 height 14
click at [338, 98] on select "Choose an option... Pending Applied Excluded (Questions) Excluded (Expired) Exc…" at bounding box center [375, 105] width 74 height 14
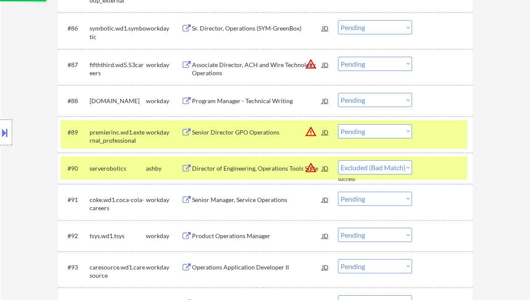
select select ""pending""
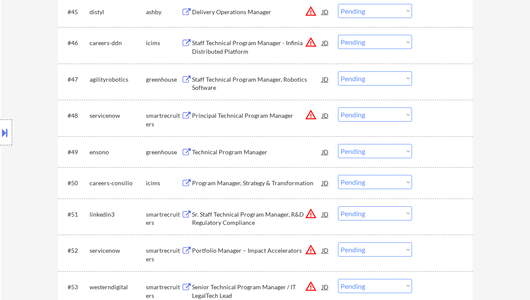
scroll to position [1835, 0]
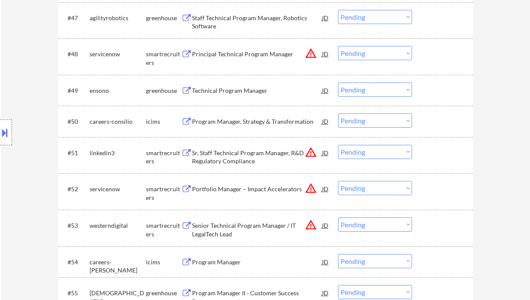
click at [236, 155] on div "Sr. Staff Technical Program Manager, R&D Regulatory Compliance" at bounding box center [257, 157] width 130 height 17
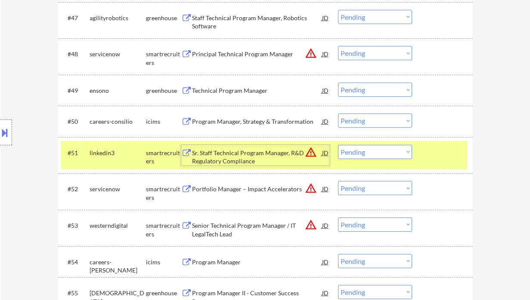
click at [382, 153] on select "Choose an option... Pending Applied Excluded (Questions) Excluded (Expired) Exc…" at bounding box center [375, 152] width 74 height 14
click at [338, 145] on select "Choose an option... Pending Applied Excluded (Questions) Excluded (Expired) Exc…" at bounding box center [375, 152] width 74 height 14
select select ""pending""
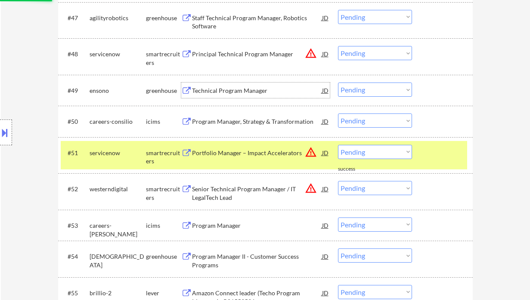
click at [229, 91] on div "Technical Program Manager" at bounding box center [257, 90] width 130 height 9
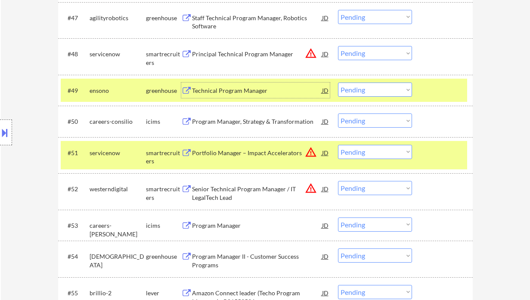
drag, startPoint x: 360, startPoint y: 86, endPoint x: 368, endPoint y: 90, distance: 8.7
click at [360, 86] on select "Choose an option... Pending Applied Excluded (Questions) Excluded (Expired) Exc…" at bounding box center [375, 90] width 74 height 14
click at [338, 83] on select "Choose an option... Pending Applied Excluded (Questions) Excluded (Expired) Exc…" at bounding box center [375, 90] width 74 height 14
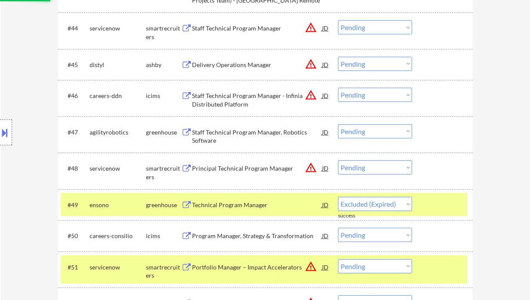
select select ""pending""
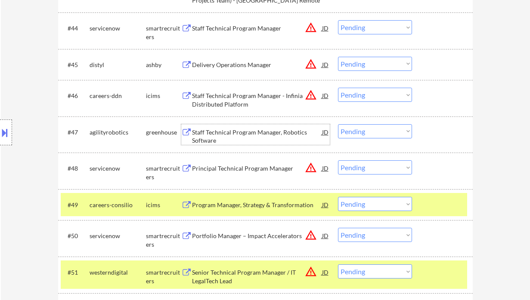
click at [224, 133] on div "Staff Technical Program Manager, Robotics Software" at bounding box center [257, 136] width 130 height 17
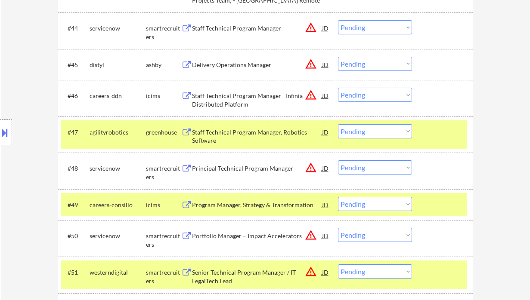
click at [9, 129] on div at bounding box center [6, 133] width 12 height 26
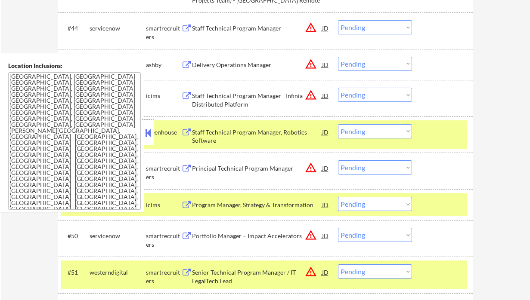
click at [146, 131] on button at bounding box center [147, 132] width 9 height 13
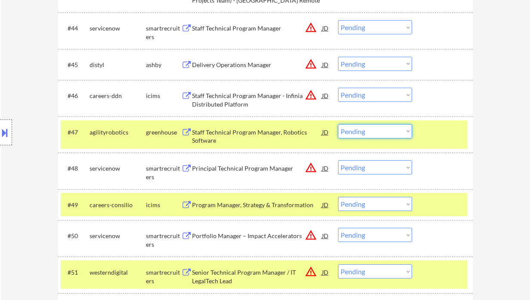
drag, startPoint x: 364, startPoint y: 131, endPoint x: 369, endPoint y: 138, distance: 8.7
click at [364, 131] on select "Choose an option... Pending Applied Excluded (Questions) Excluded (Expired) Exc…" at bounding box center [375, 131] width 74 height 14
click at [338, 124] on select "Choose an option... Pending Applied Excluded (Questions) Excluded (Expired) Exc…" at bounding box center [375, 131] width 74 height 14
click at [247, 167] on div "Principal Technical Program Manager" at bounding box center [257, 168] width 130 height 9
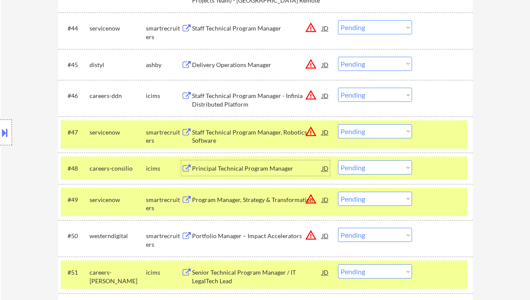
drag, startPoint x: 361, startPoint y: 131, endPoint x: 369, endPoint y: 135, distance: 8.9
click at [361, 131] on select "Choose an option... Pending Applied Excluded (Questions) Excluded (Expired) Exc…" at bounding box center [375, 131] width 74 height 14
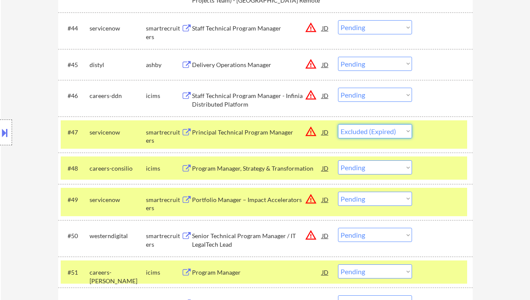
click at [338, 124] on select "Choose an option... Pending Applied Excluded (Questions) Excluded (Expired) Exc…" at bounding box center [375, 131] width 74 height 14
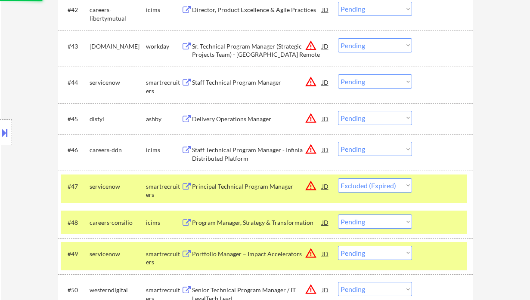
scroll to position [1606, 0]
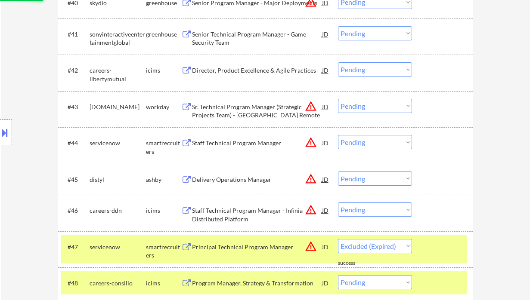
select select ""pending""
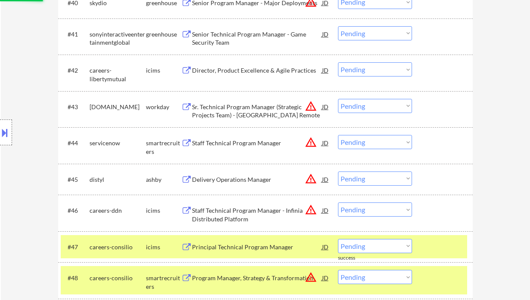
click at [244, 146] on div "Staff Technical Program Manager" at bounding box center [257, 143] width 130 height 9
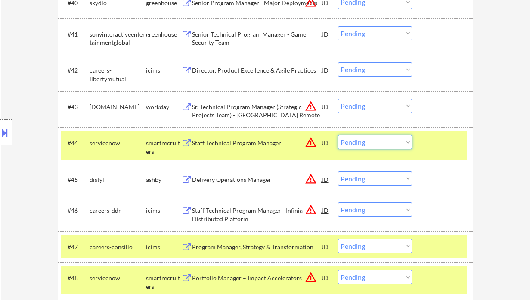
click at [366, 142] on select "Choose an option... Pending Applied Excluded (Questions) Excluded (Expired) Exc…" at bounding box center [375, 142] width 74 height 14
click at [338, 135] on select "Choose an option... Pending Applied Excluded (Questions) Excluded (Expired) Exc…" at bounding box center [375, 142] width 74 height 14
click at [246, 181] on div "Delivery Operations Manager" at bounding box center [257, 180] width 130 height 9
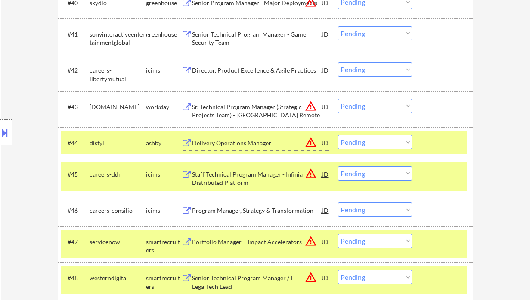
click at [249, 142] on div "Delivery Operations Manager" at bounding box center [257, 143] width 130 height 9
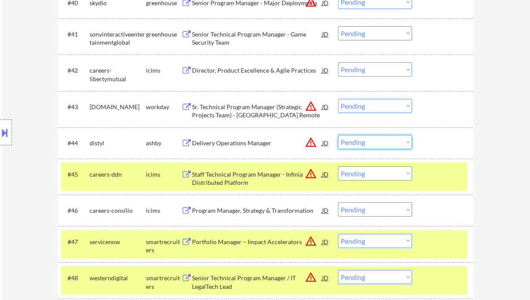
drag, startPoint x: 376, startPoint y: 140, endPoint x: 382, endPoint y: 149, distance: 11.1
click at [376, 140] on select "Choose an option... Pending Applied Excluded (Questions) Excluded (Expired) Exc…" at bounding box center [375, 142] width 74 height 14
click at [338, 135] on select "Choose an option... Pending Applied Excluded (Questions) Excluded (Expired) Exc…" at bounding box center [375, 142] width 74 height 14
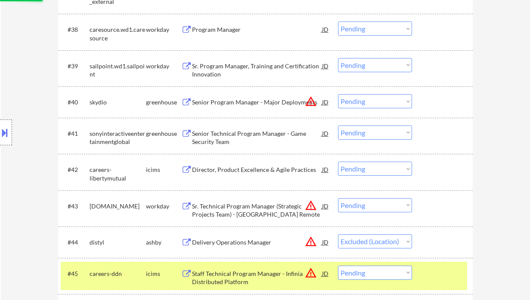
scroll to position [1491, 0]
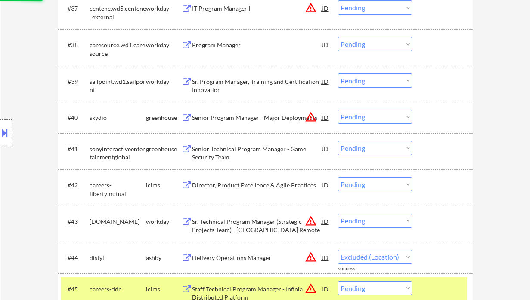
select select ""pending""
click at [237, 116] on div "Senior Program Manager - Major Deployments" at bounding box center [257, 118] width 130 height 9
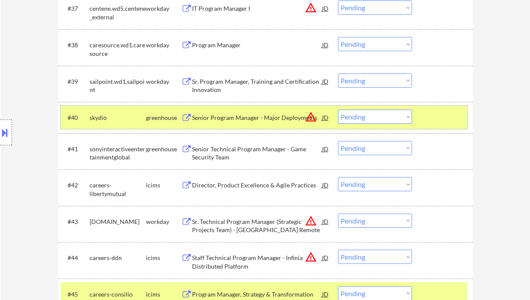
click at [363, 109] on div "#40 skydio greenhouse Senior Program Manager - Major Deployments JD warning_amb…" at bounding box center [264, 117] width 406 height 23
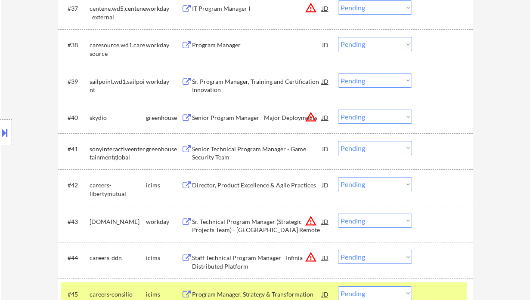
click at [365, 118] on select "Choose an option... Pending Applied Excluded (Questions) Excluded (Expired) Exc…" at bounding box center [375, 117] width 74 height 14
click at [338, 110] on select "Choose an option... Pending Applied Excluded (Questions) Excluded (Expired) Exc…" at bounding box center [375, 117] width 74 height 14
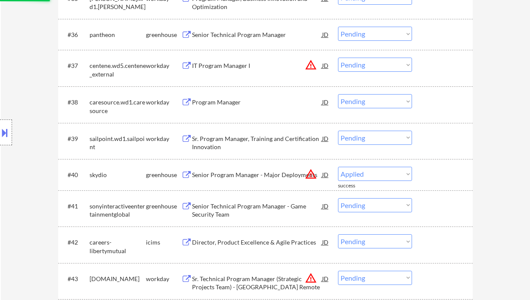
select select ""pending""
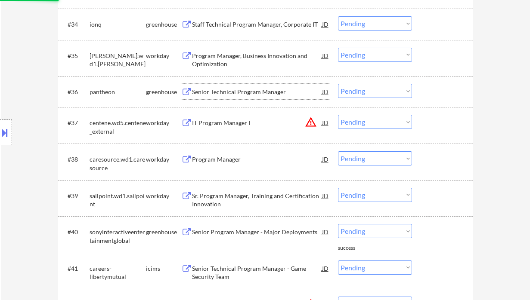
click at [235, 92] on div "Senior Technical Program Manager" at bounding box center [257, 92] width 130 height 9
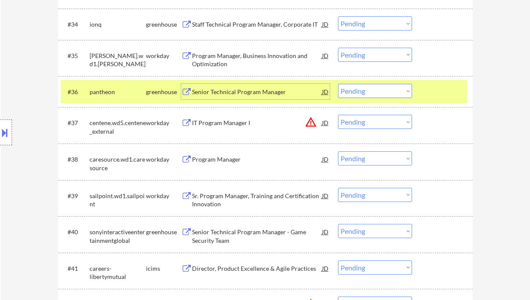
drag, startPoint x: 354, startPoint y: 89, endPoint x: 359, endPoint y: 98, distance: 10.6
click at [354, 89] on select "Choose an option... Pending Applied Excluded (Questions) Excluded (Expired) Exc…" at bounding box center [375, 91] width 74 height 14
click at [338, 84] on select "Choose an option... Pending Applied Excluded (Questions) Excluded (Expired) Exc…" at bounding box center [375, 91] width 74 height 14
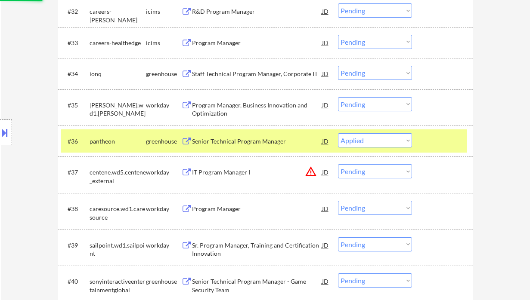
scroll to position [1319, 0]
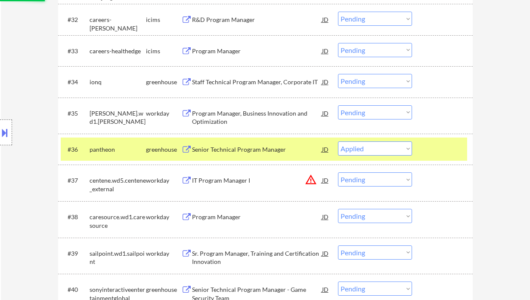
click at [246, 81] on div "Staff Technical Program Manager, Corporate IT" at bounding box center [257, 82] width 130 height 9
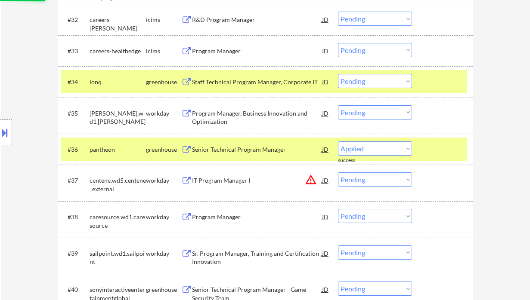
select select ""pending""
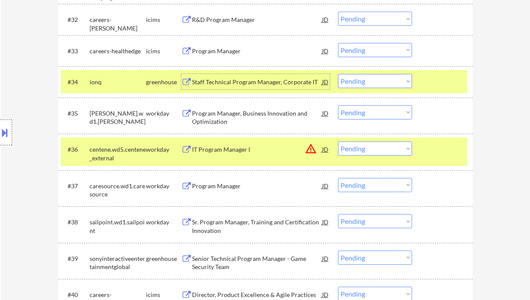
drag, startPoint x: 383, startPoint y: 77, endPoint x: 383, endPoint y: 82, distance: 4.7
click at [383, 77] on select "Choose an option... Pending Applied Excluded (Questions) Excluded (Expired) Exc…" at bounding box center [375, 81] width 74 height 14
click at [338, 74] on select "Choose an option... Pending Applied Excluded (Questions) Excluded (Expired) Exc…" at bounding box center [375, 81] width 74 height 14
select select ""pending""
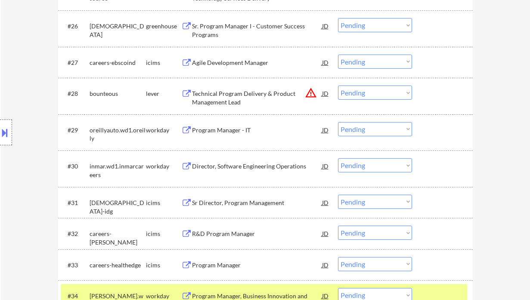
scroll to position [1090, 0]
